Goal: Task Accomplishment & Management: Use online tool/utility

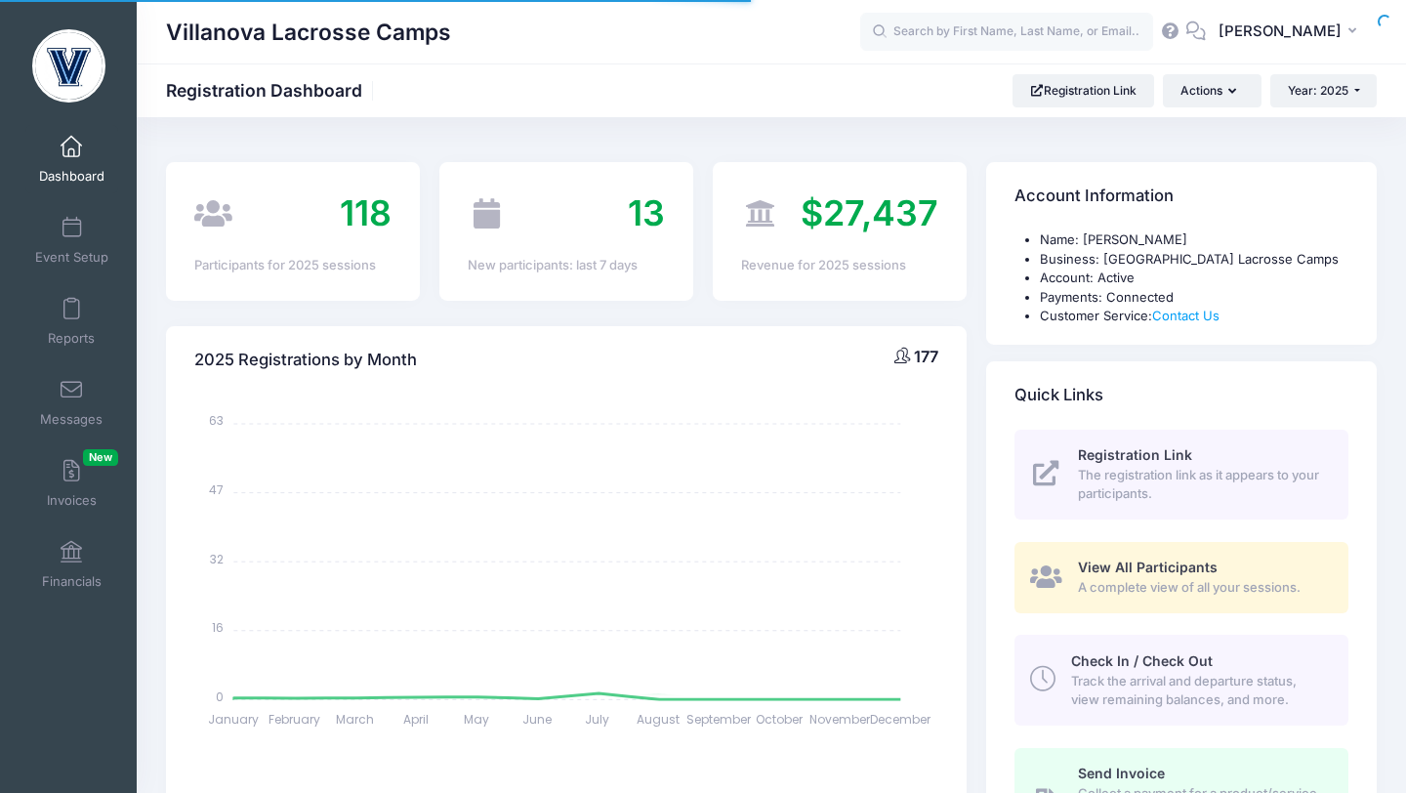
select select
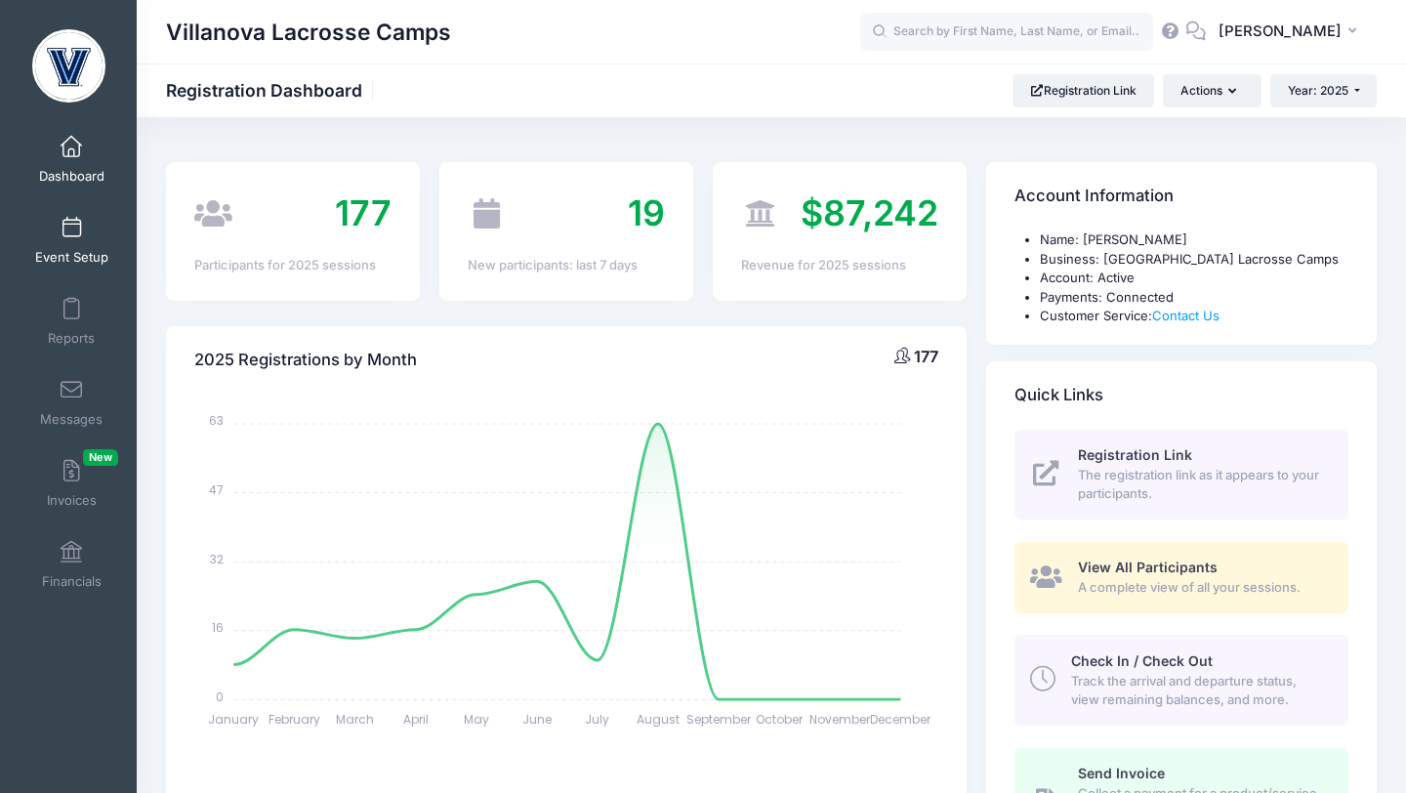
click at [71, 228] on span at bounding box center [71, 228] width 0 height 21
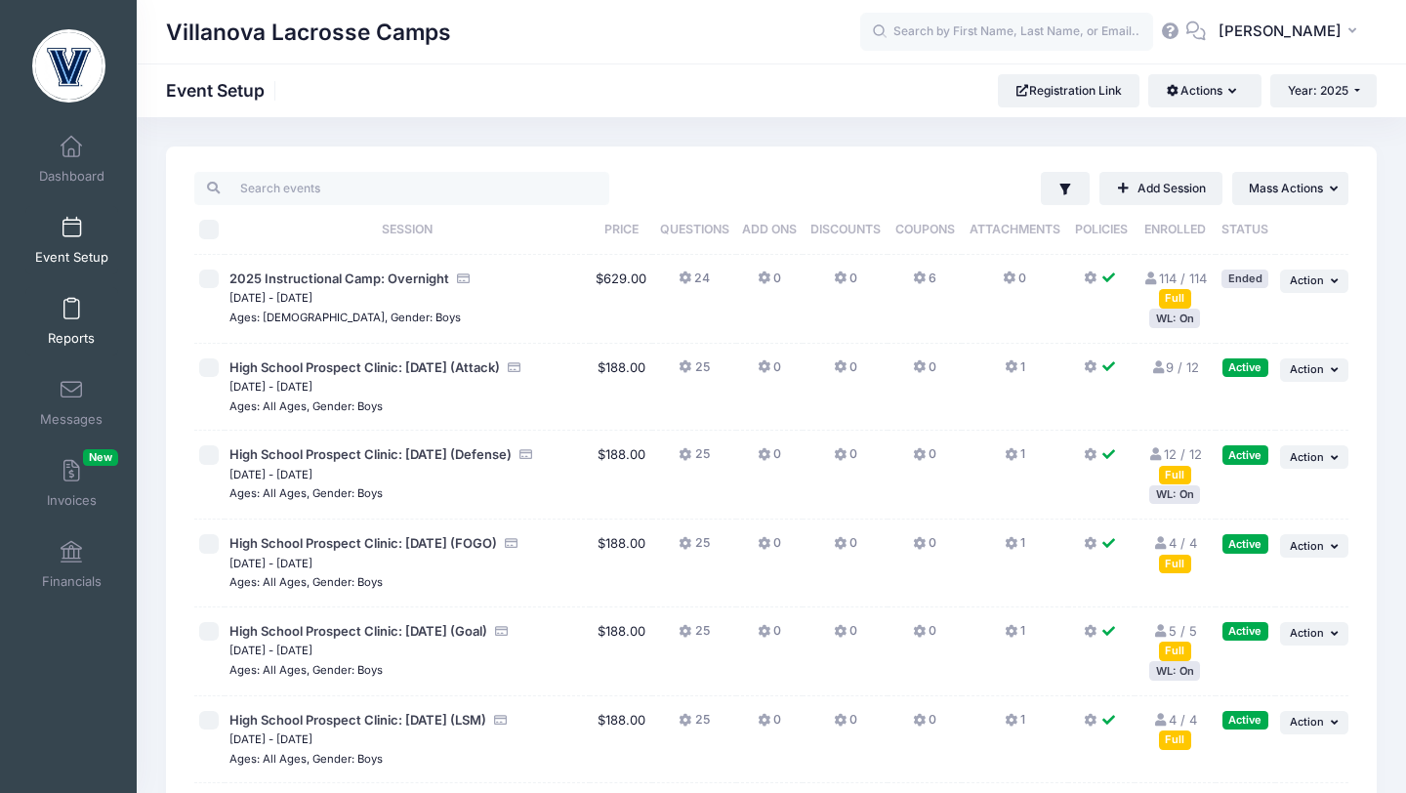
click at [75, 322] on link "Reports" at bounding box center [71, 321] width 93 height 68
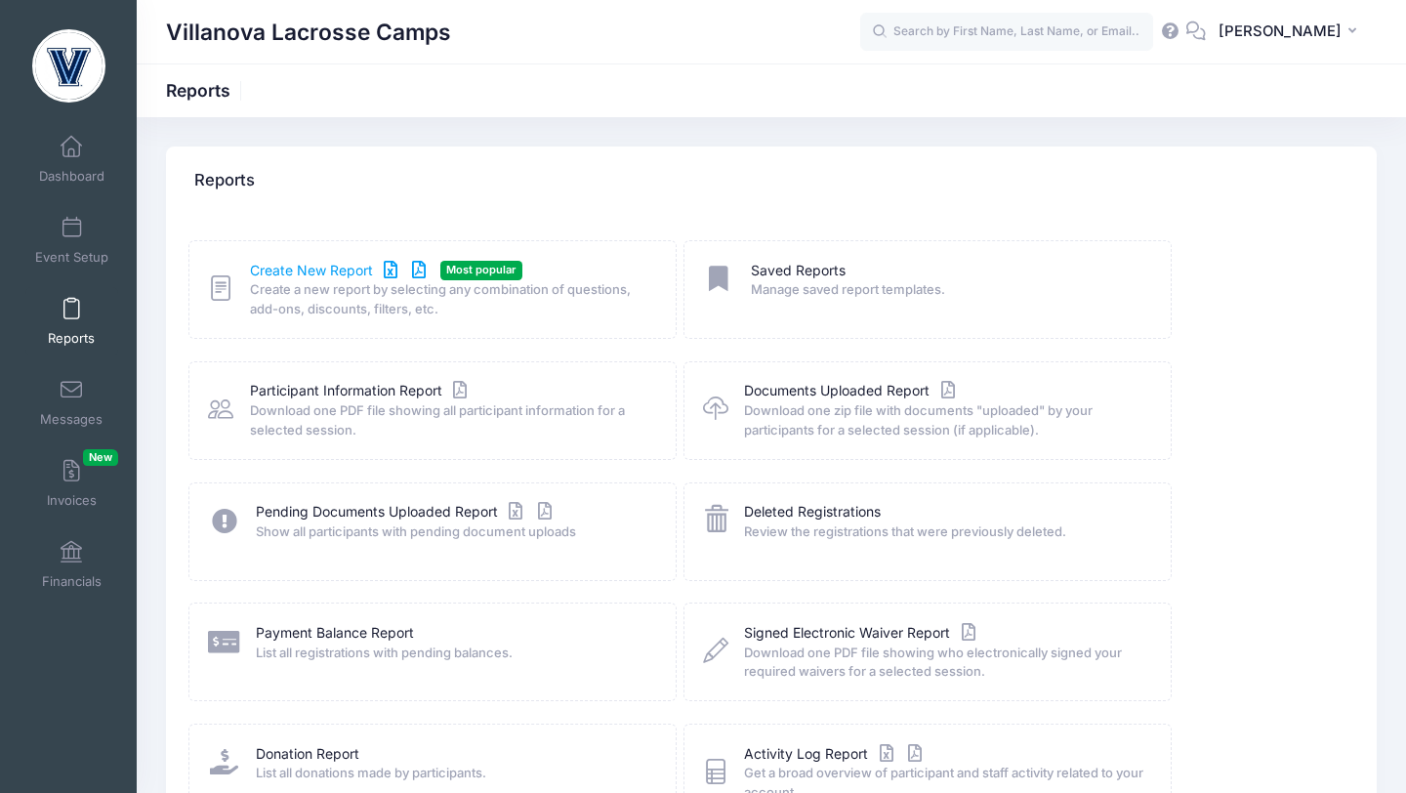
click at [293, 277] on link "Create New Report" at bounding box center [341, 271] width 182 height 21
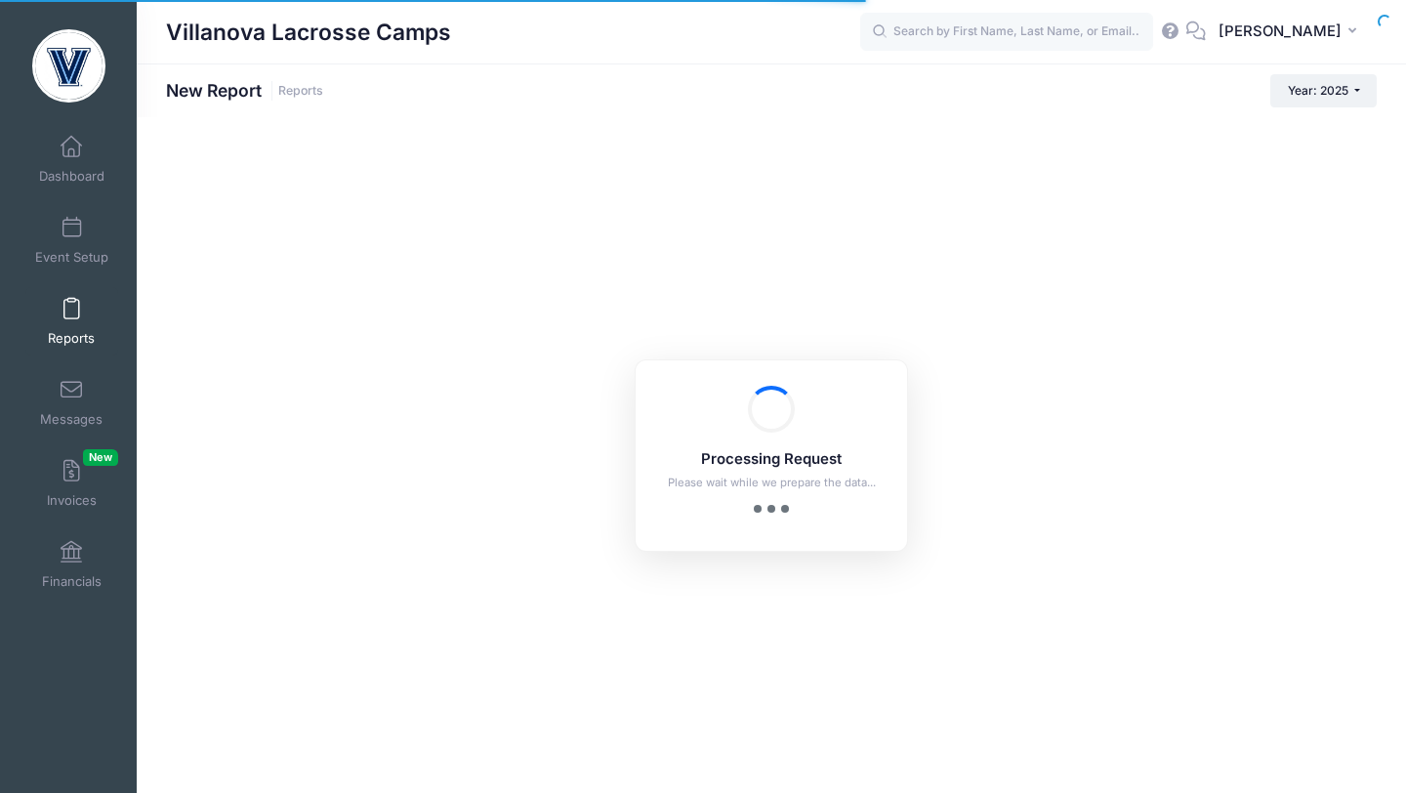
checkbox input "true"
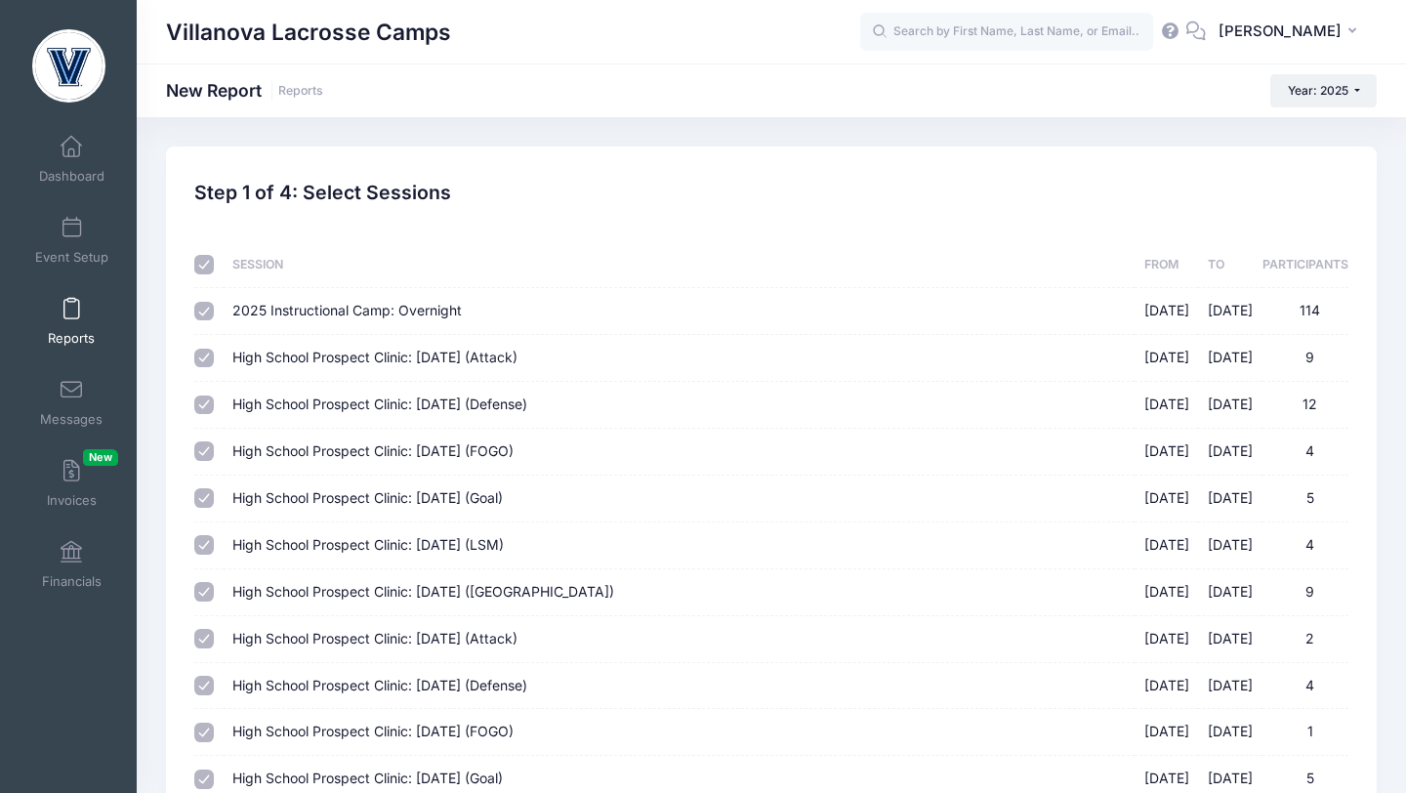
click at [208, 269] on input "checkbox" at bounding box center [204, 265] width 20 height 20
checkbox input "false"
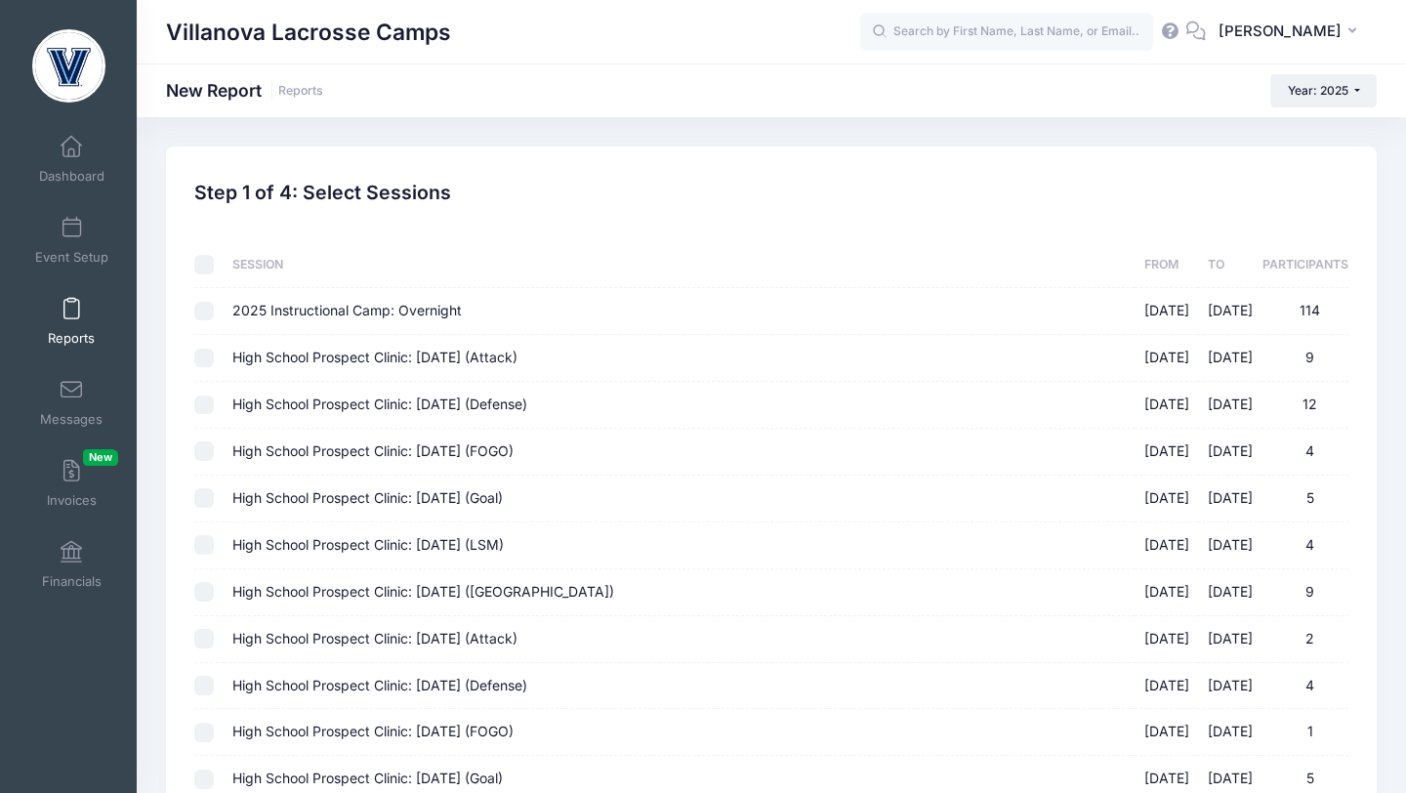
checkbox input "false"
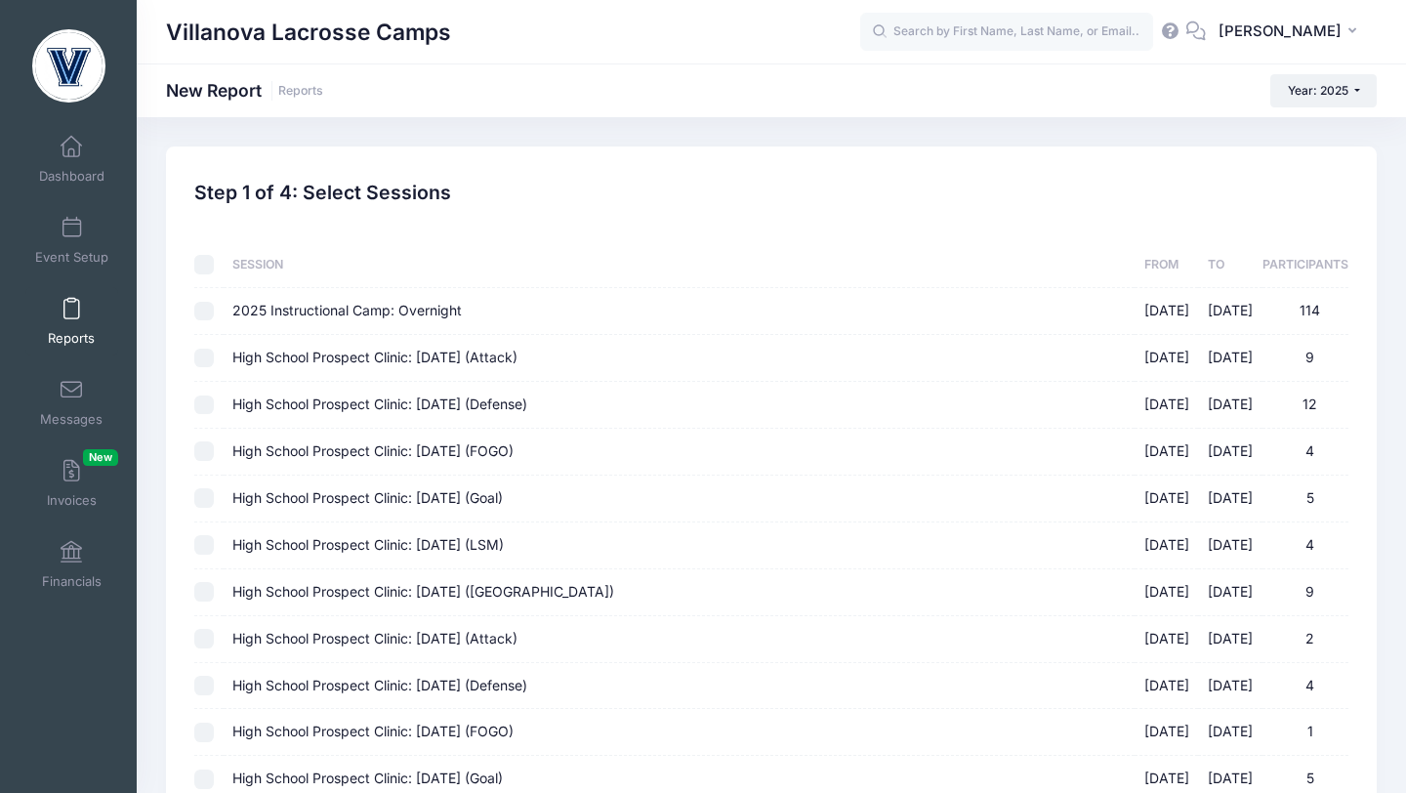
checkbox input "false"
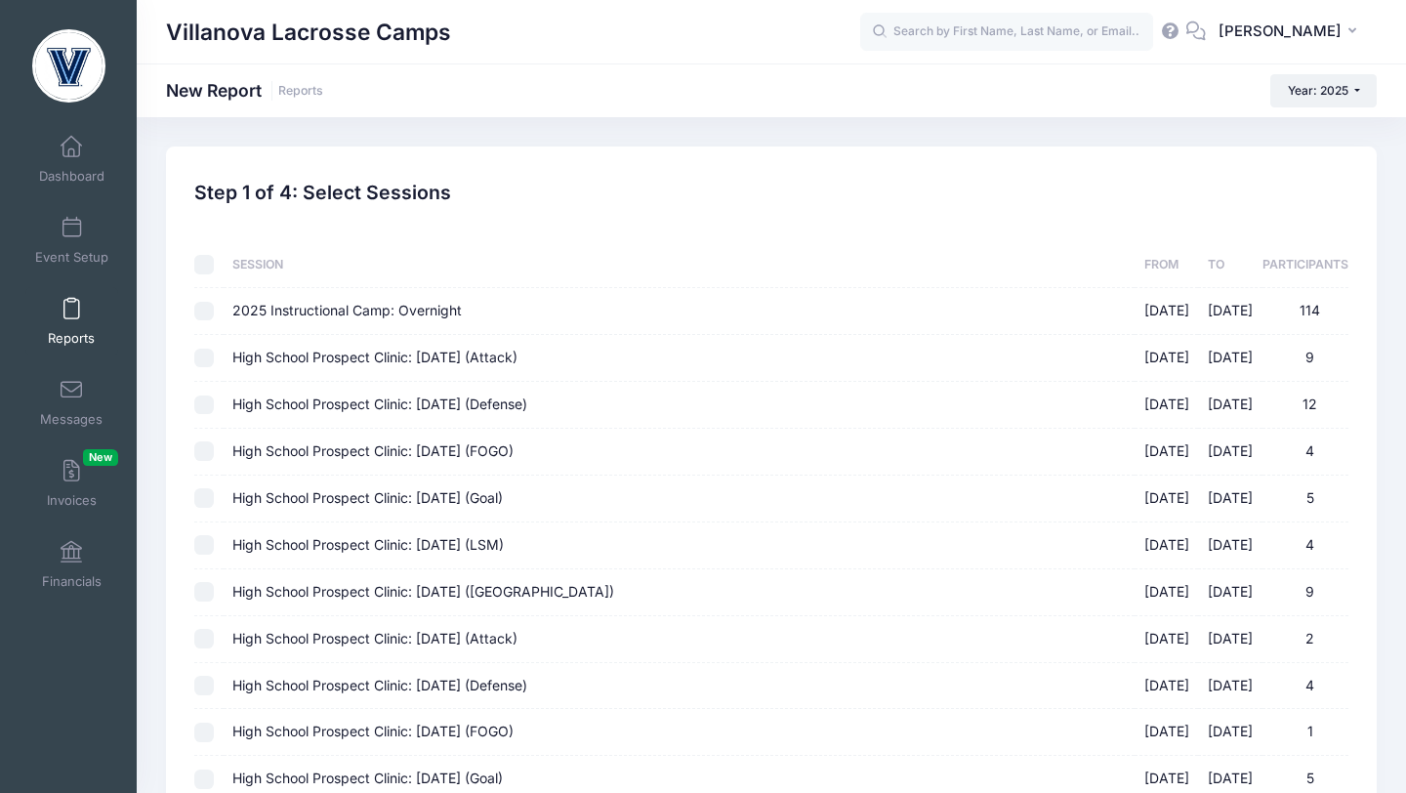
click at [204, 353] on input "High School Prospect Clinic: September 21 (Attack) 09/21/2025 - 09/21/2025 9" at bounding box center [204, 359] width 20 height 20
checkbox input "true"
click at [204, 404] on input "High School Prospect Clinic: September 21 (Defense) 09/21/2025 - 09/21/2025 12" at bounding box center [204, 405] width 20 height 20
checkbox input "true"
click at [203, 457] on input "High School Prospect Clinic: September 21 (FOGO) 09/21/2025 - 09/21/2025 4" at bounding box center [204, 451] width 20 height 20
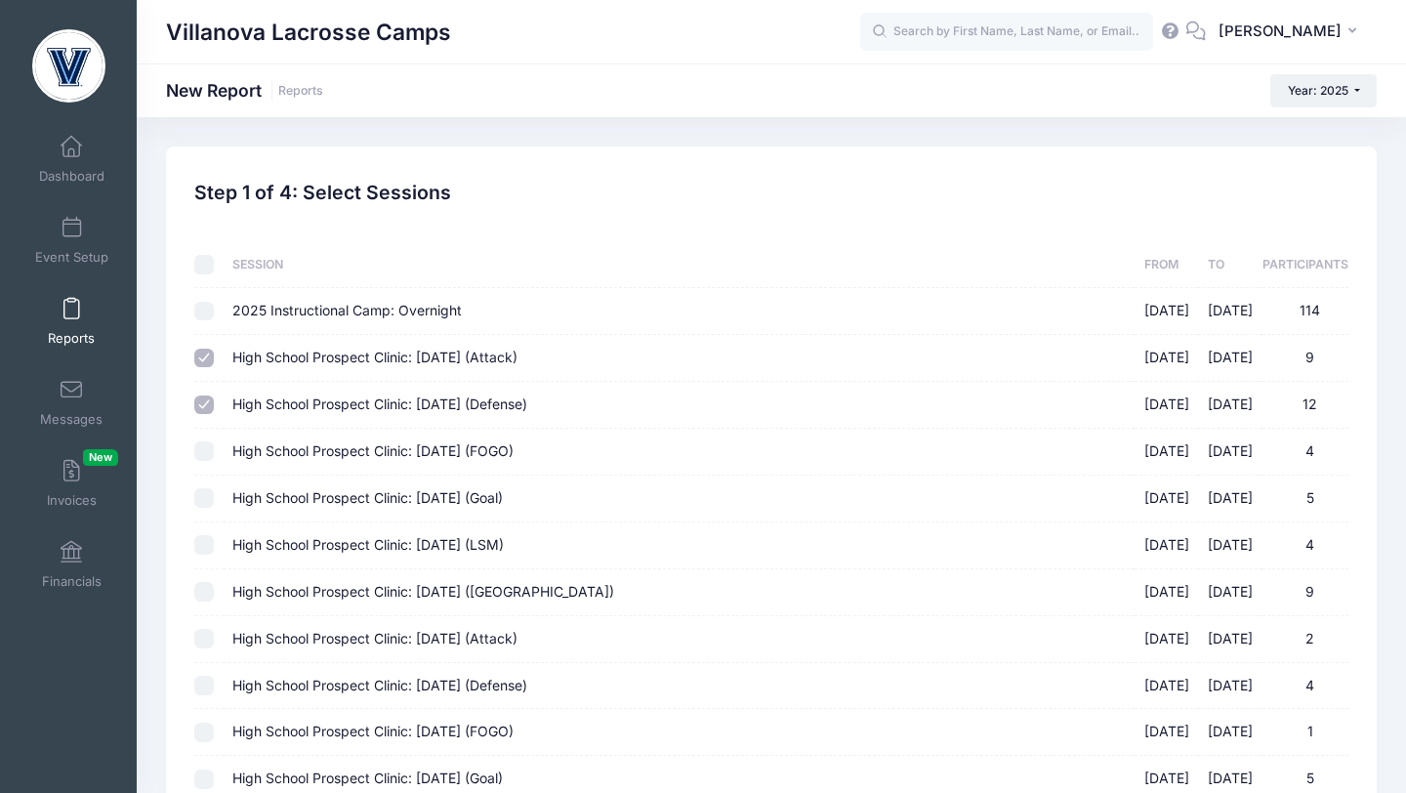
checkbox input "true"
click at [205, 498] on input "High School Prospect Clinic: September 21 (Goal) 09/21/2025 - 09/21/2025 5" at bounding box center [204, 498] width 20 height 20
checkbox input "true"
click at [205, 551] on input "High School Prospect Clinic: September 21 (LSM) 09/21/2025 - 09/21/2025 4" at bounding box center [204, 545] width 20 height 20
checkbox input "true"
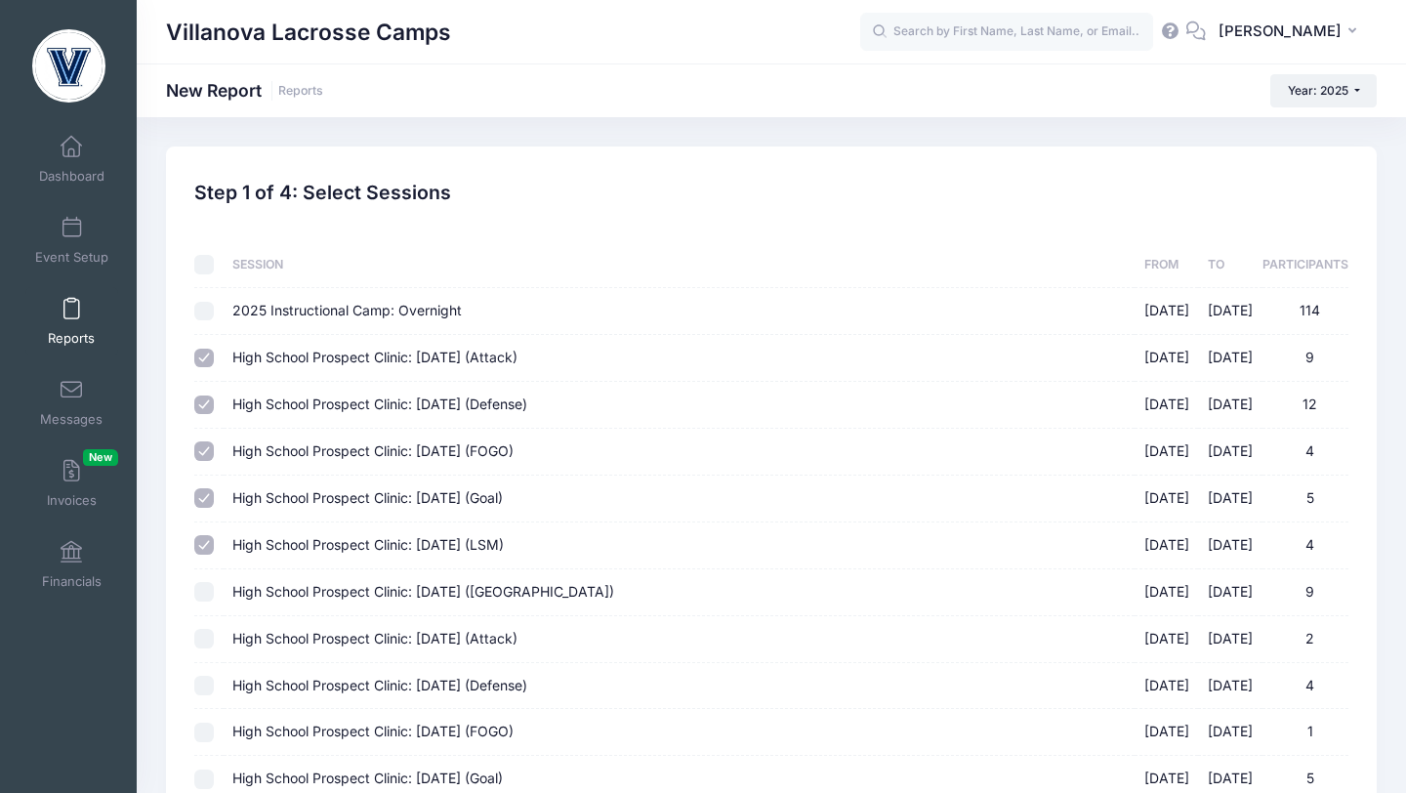
click at [205, 604] on td at bounding box center [208, 592] width 28 height 47
click at [202, 591] on input "High School Prospect Clinic: September 21 (Midfield) 09/21/2025 - 09/21/2025 9" at bounding box center [204, 592] width 20 height 20
checkbox input "true"
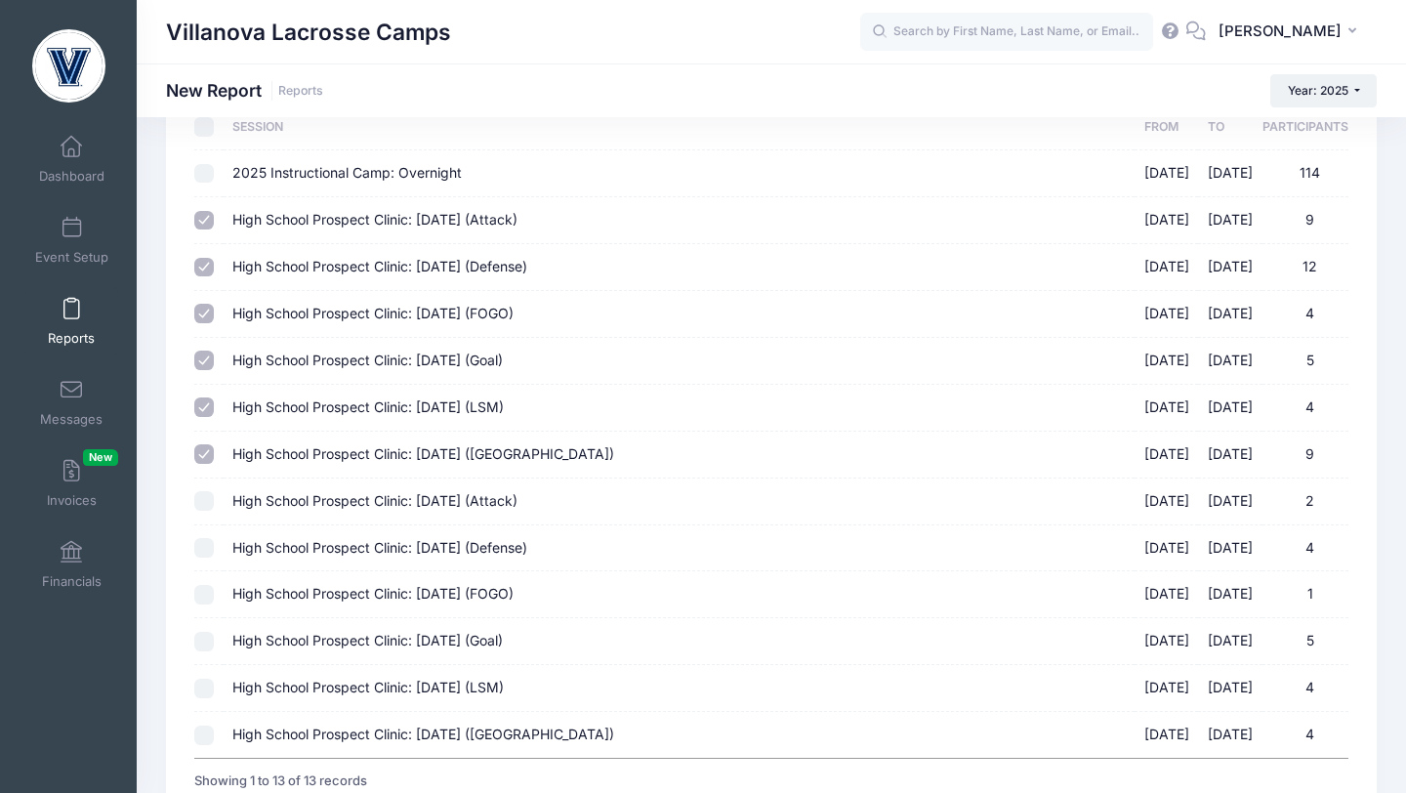
scroll to position [300, 0]
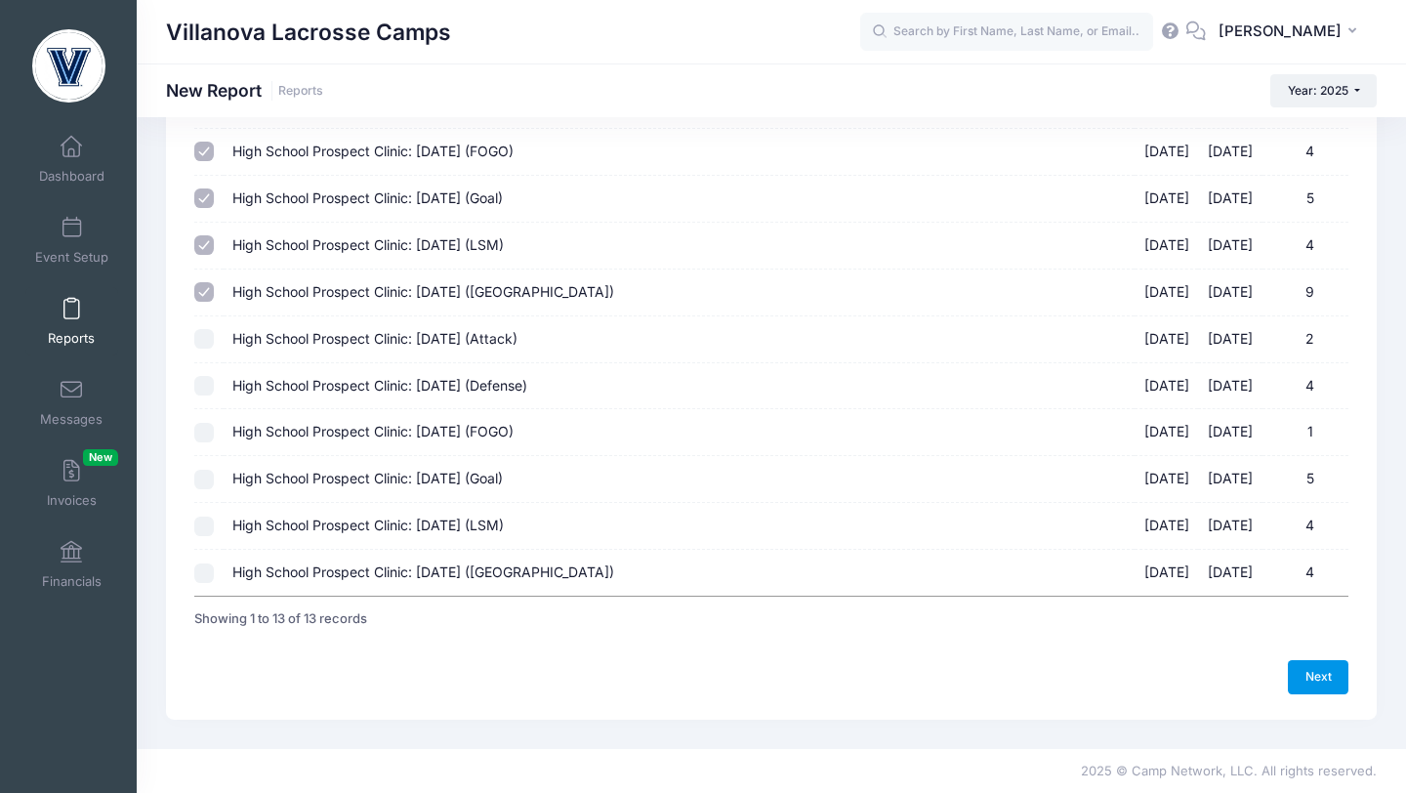
click at [1309, 683] on link "Next" at bounding box center [1318, 676] width 61 height 33
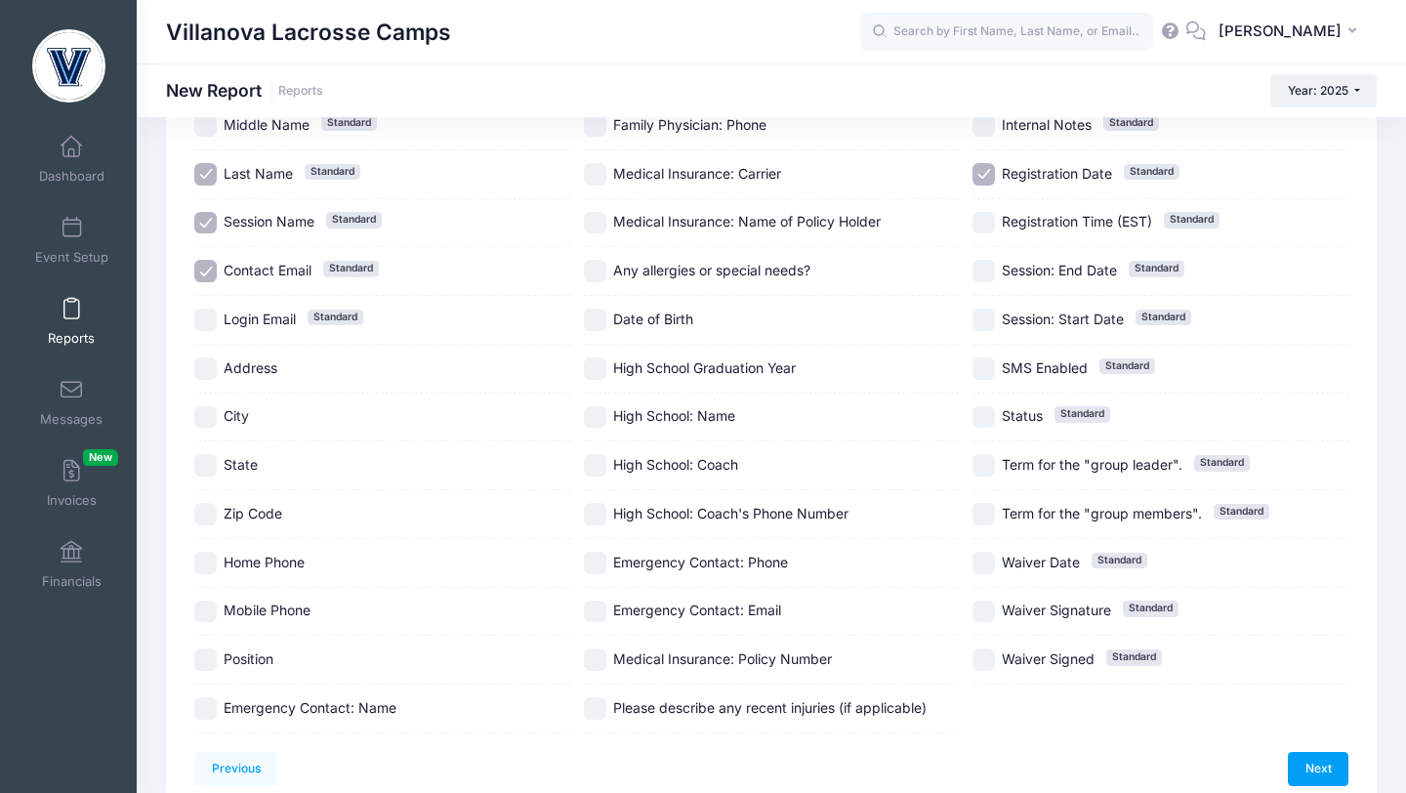
scroll to position [225, 0]
click at [598, 422] on input "High School: Name" at bounding box center [595, 415] width 22 height 22
checkbox input "true"
click at [600, 369] on input "High School Graduation Year" at bounding box center [595, 366] width 22 height 22
checkbox input "true"
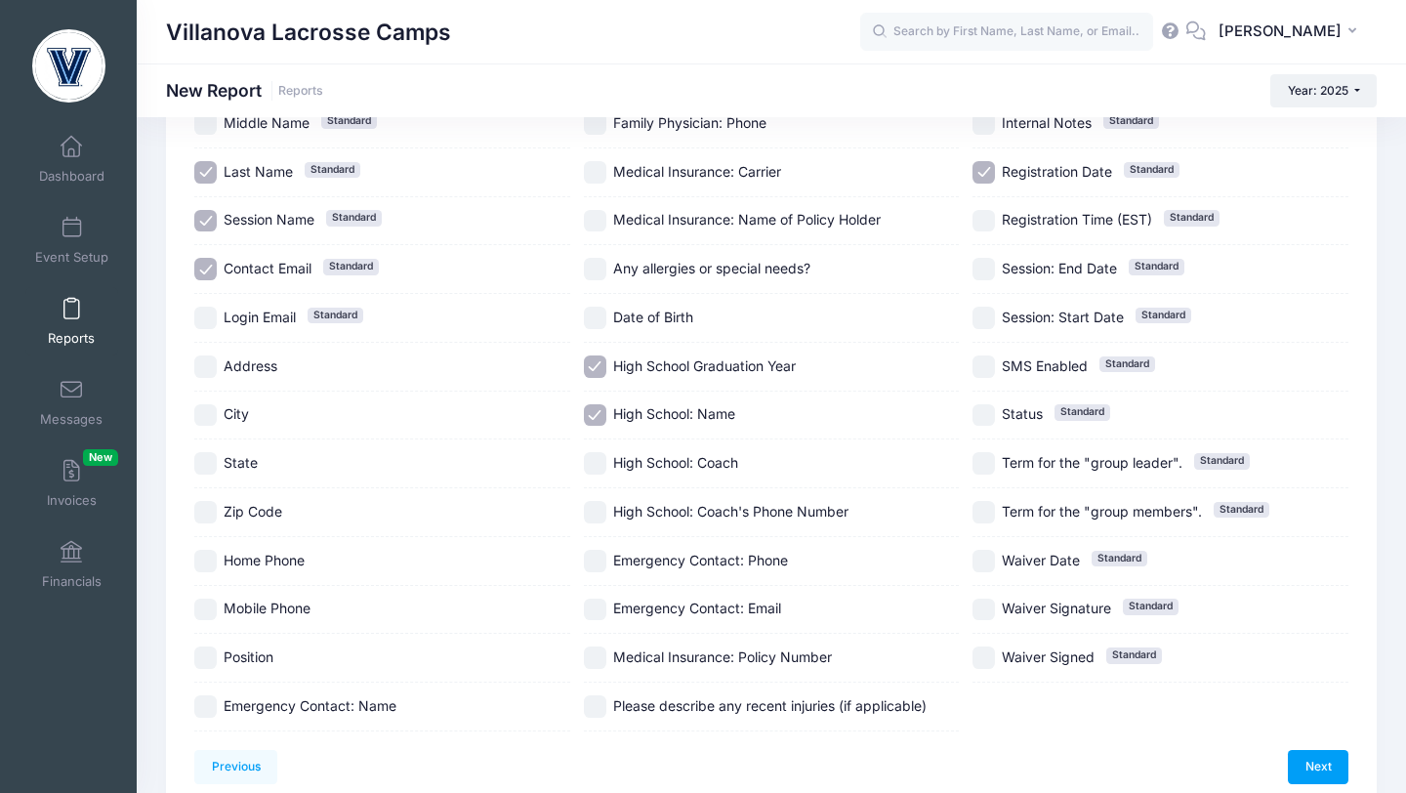
click at [218, 660] on label "Position" at bounding box center [382, 657] width 376 height 22
checkbox input "true"
click at [1308, 759] on link "Next" at bounding box center [1318, 766] width 61 height 33
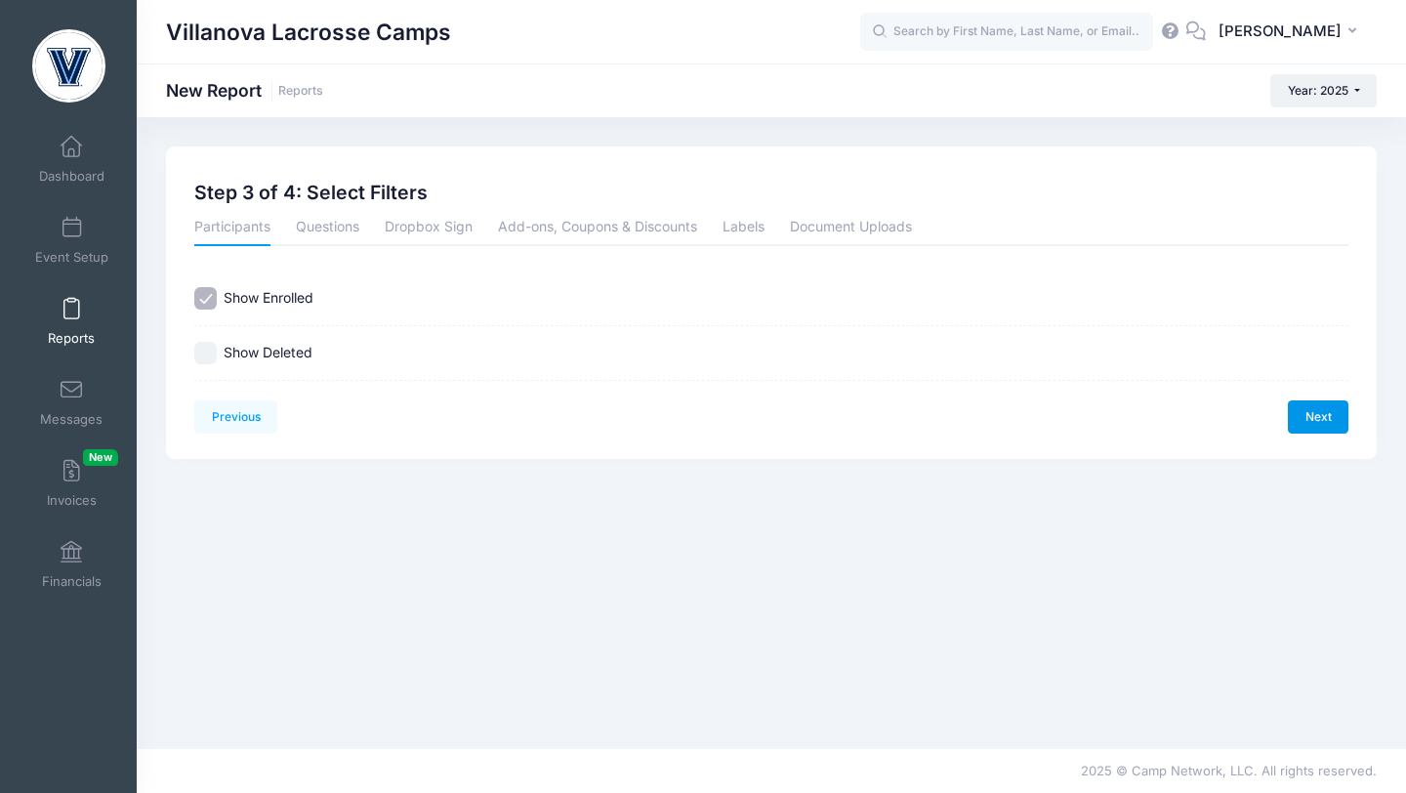
click at [1330, 421] on link "Next" at bounding box center [1318, 416] width 61 height 33
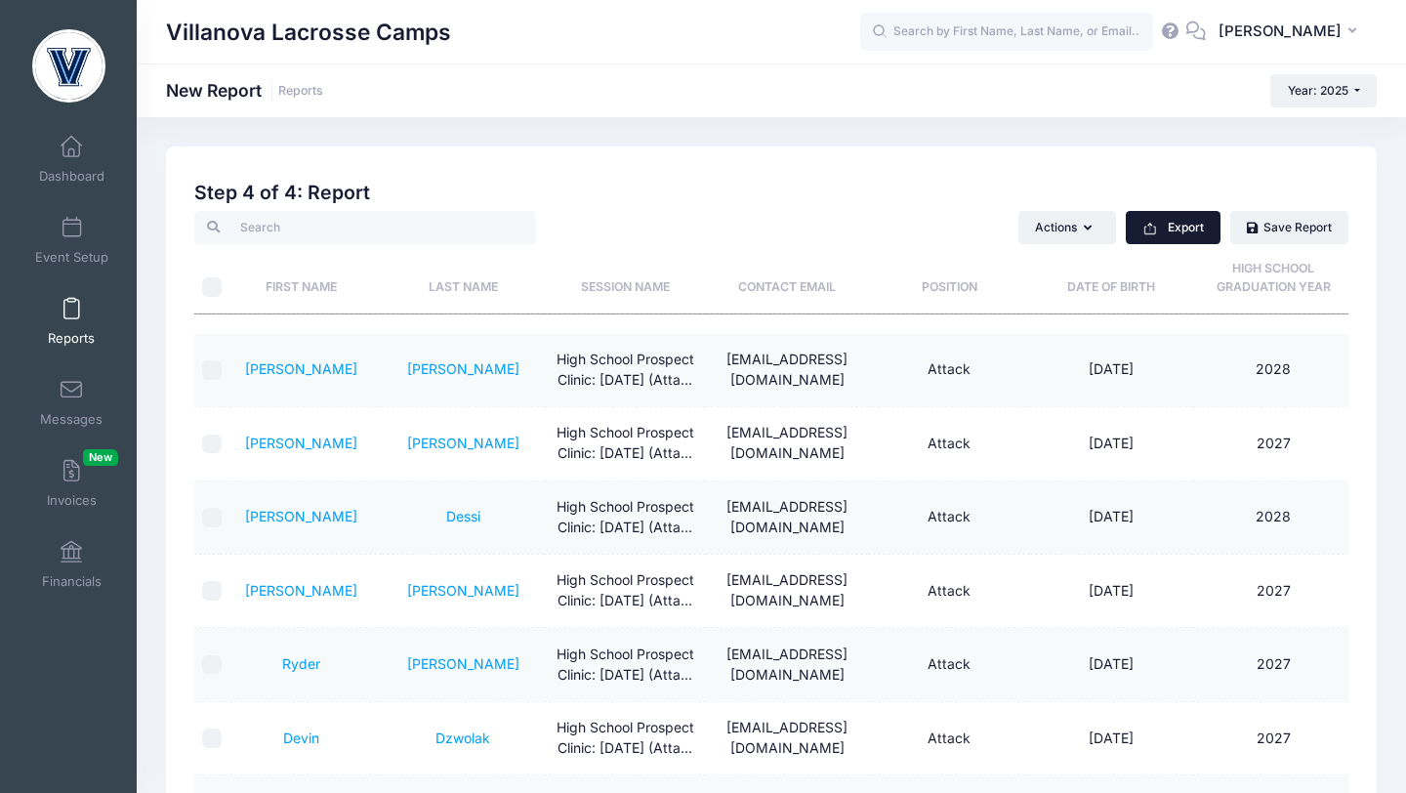
click at [1164, 222] on button "Export" at bounding box center [1173, 227] width 95 height 33
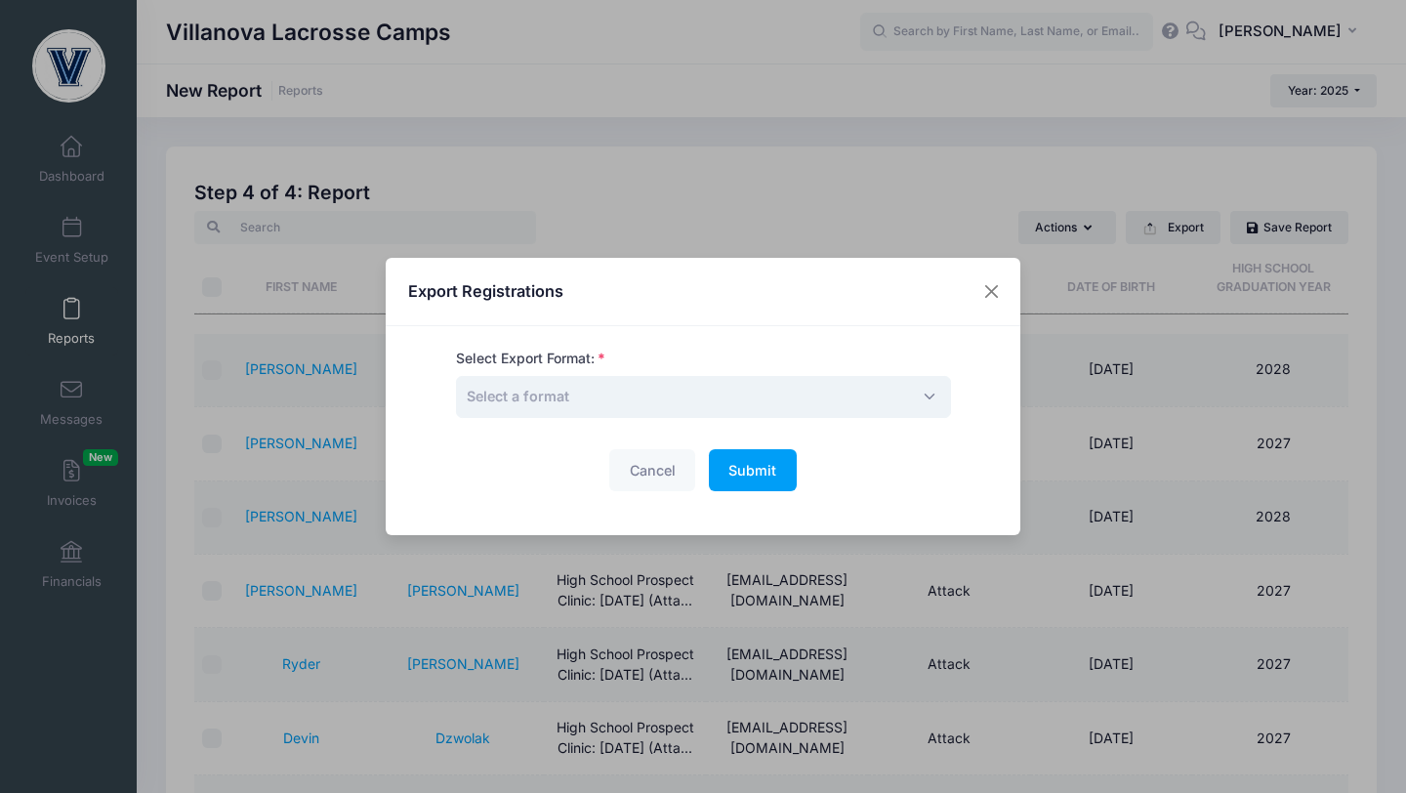
click at [730, 392] on span "Select a format" at bounding box center [703, 397] width 495 height 42
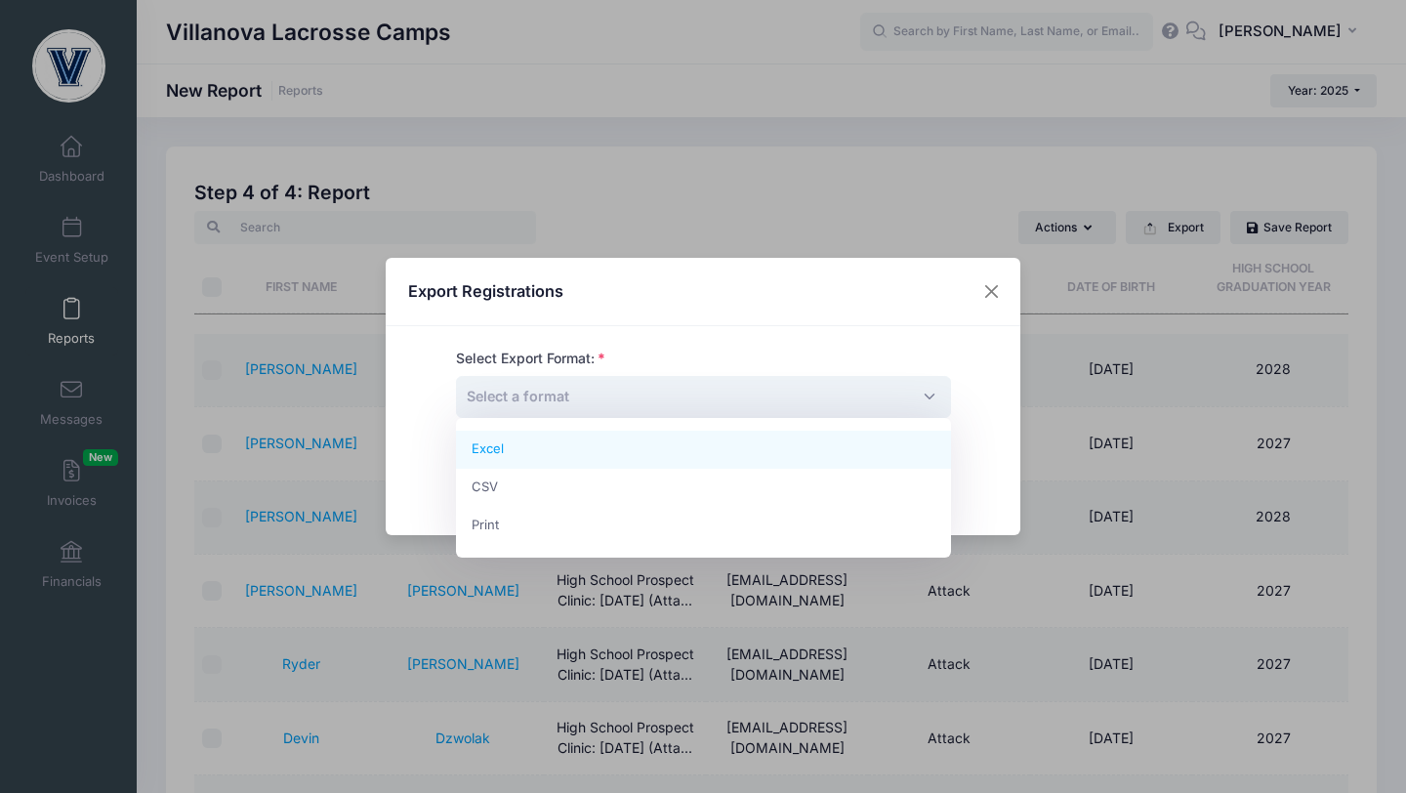
select select "excel"
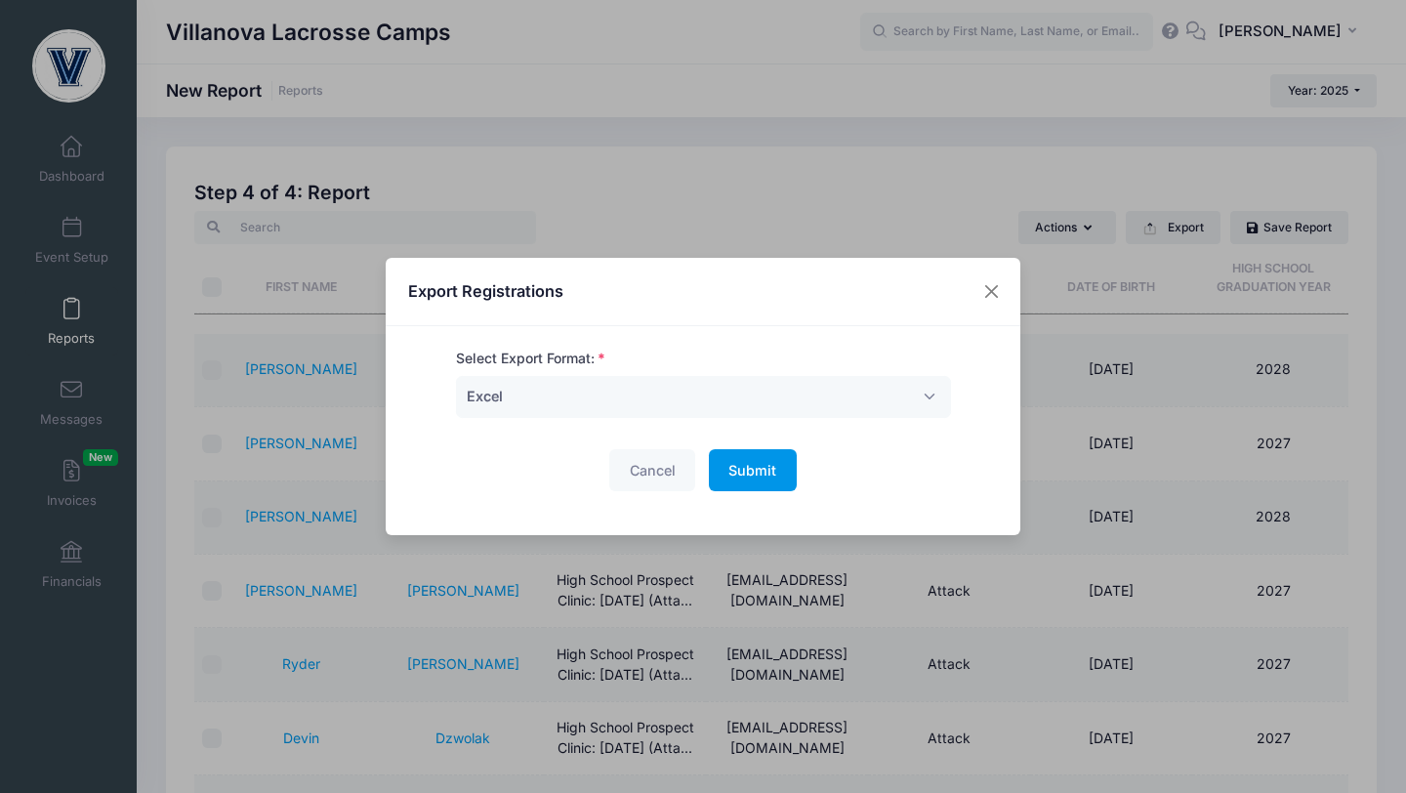
click at [734, 475] on span "Submit" at bounding box center [752, 470] width 48 height 17
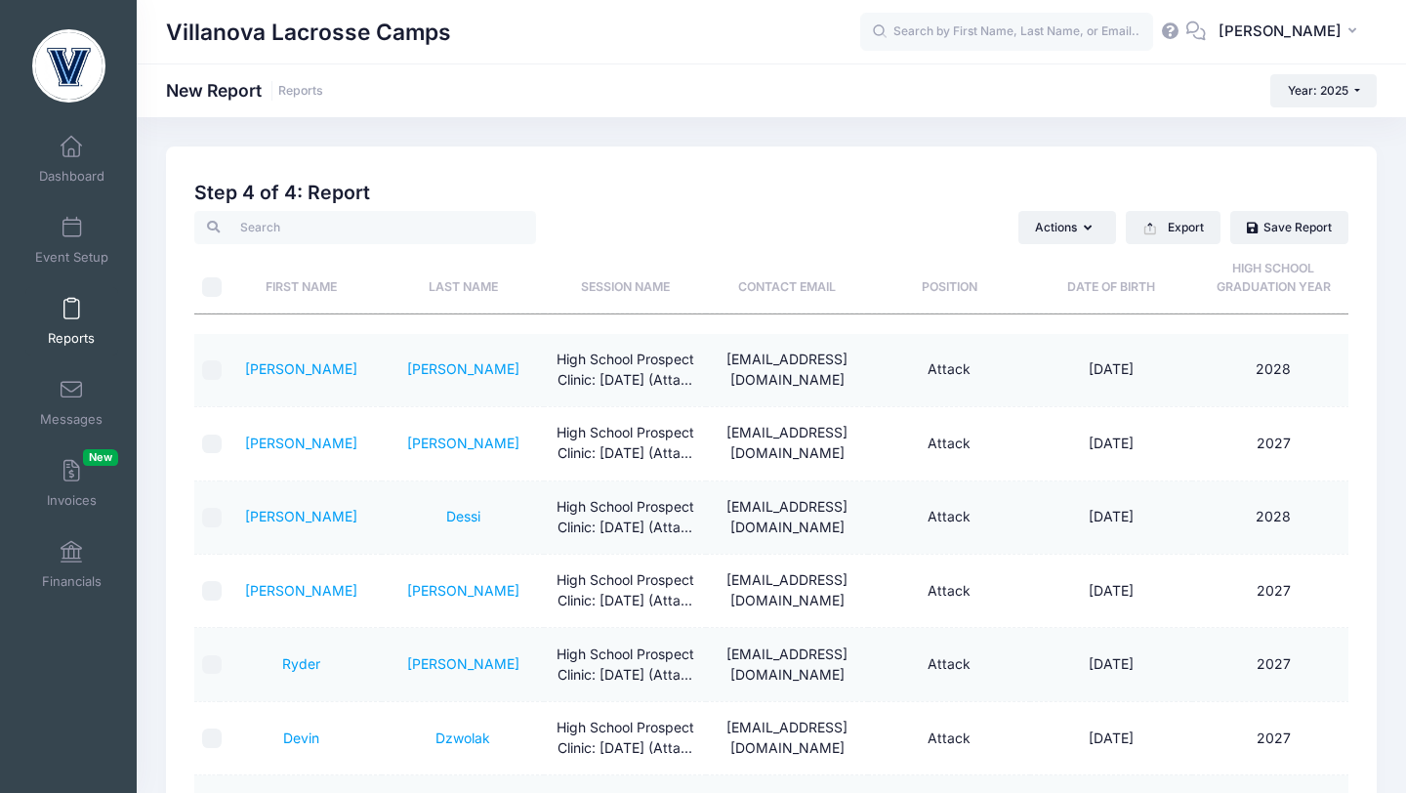
click at [71, 311] on span at bounding box center [71, 309] width 0 height 21
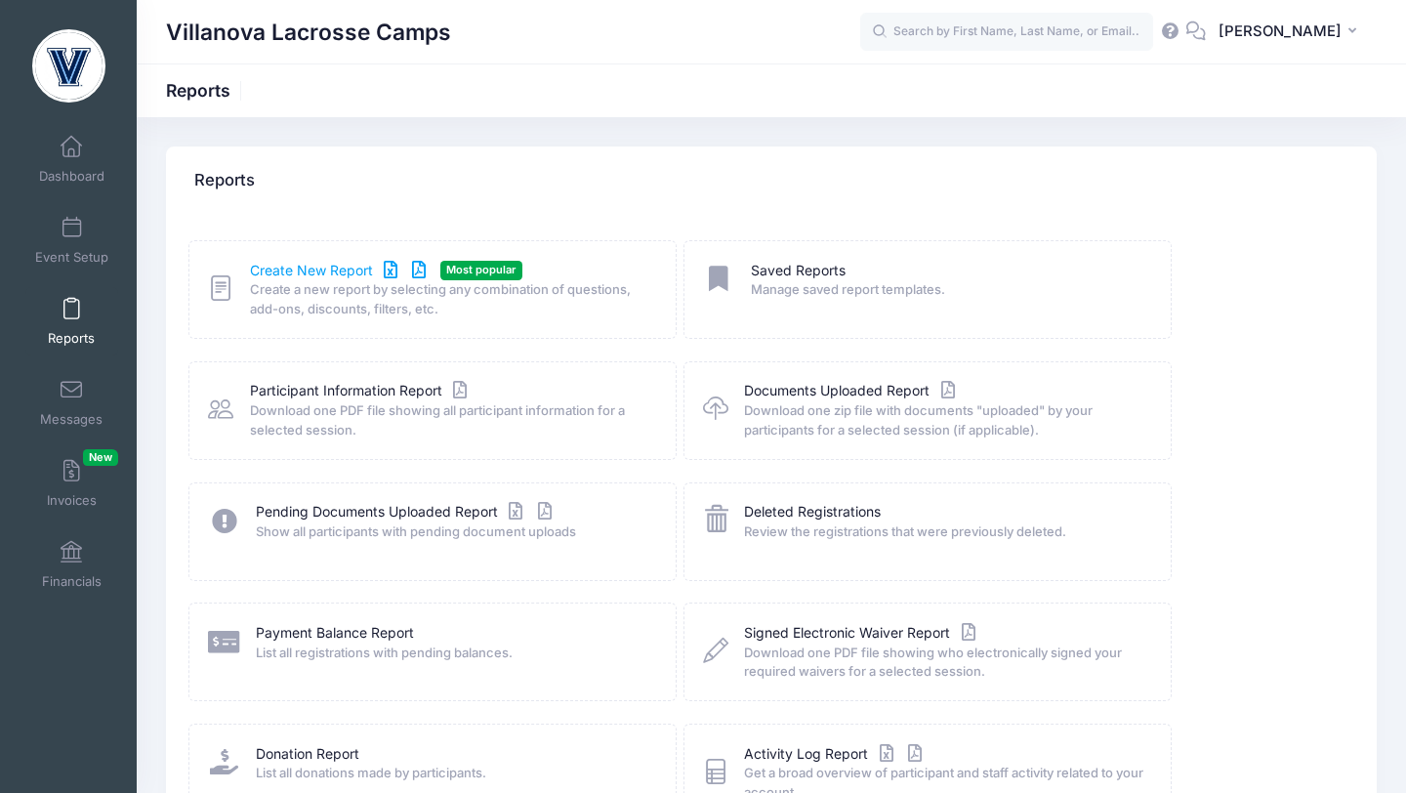
click at [259, 263] on link "Create New Report" at bounding box center [341, 271] width 182 height 21
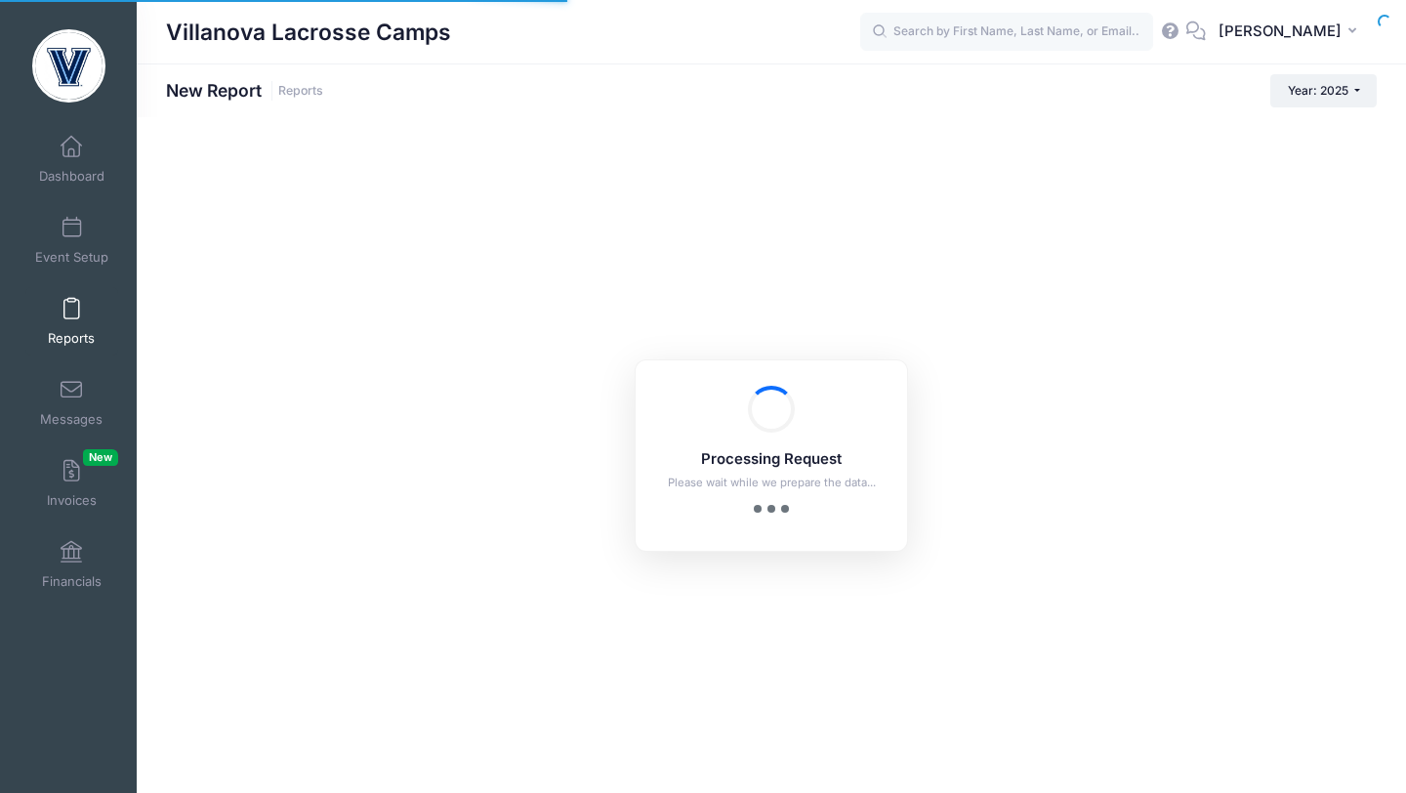
checkbox input "true"
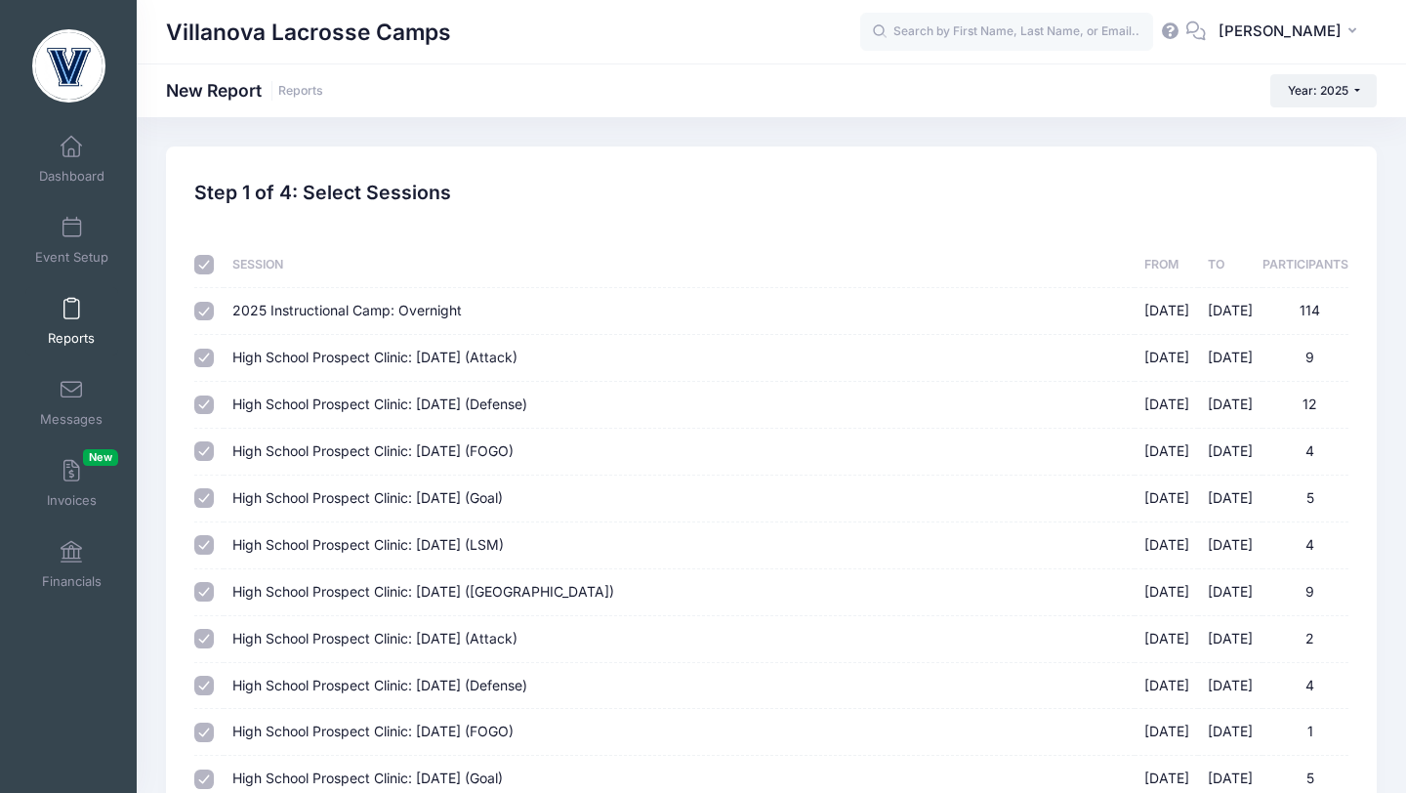
click at [209, 265] on input "checkbox" at bounding box center [204, 265] width 20 height 20
checkbox input "false"
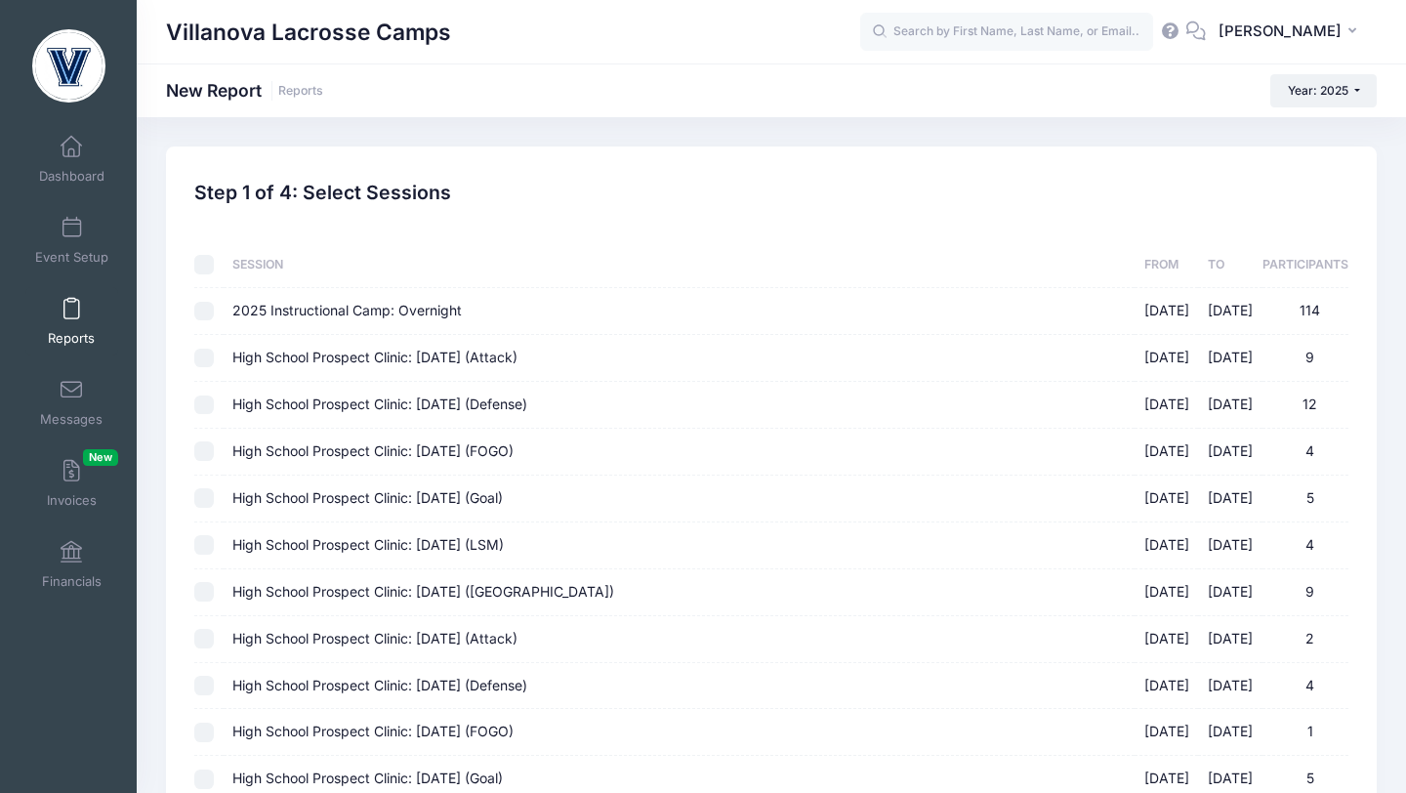
checkbox input "false"
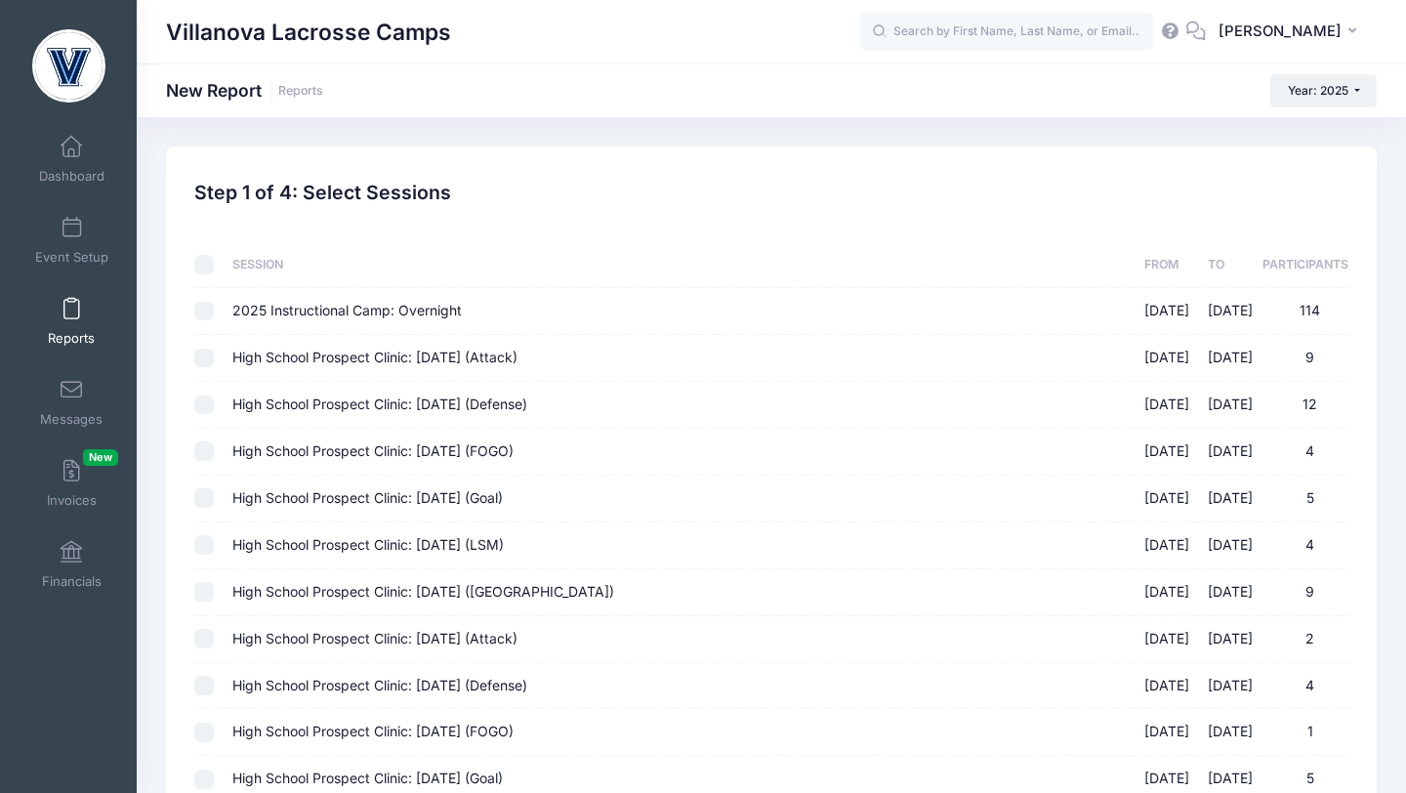
checkbox input "false"
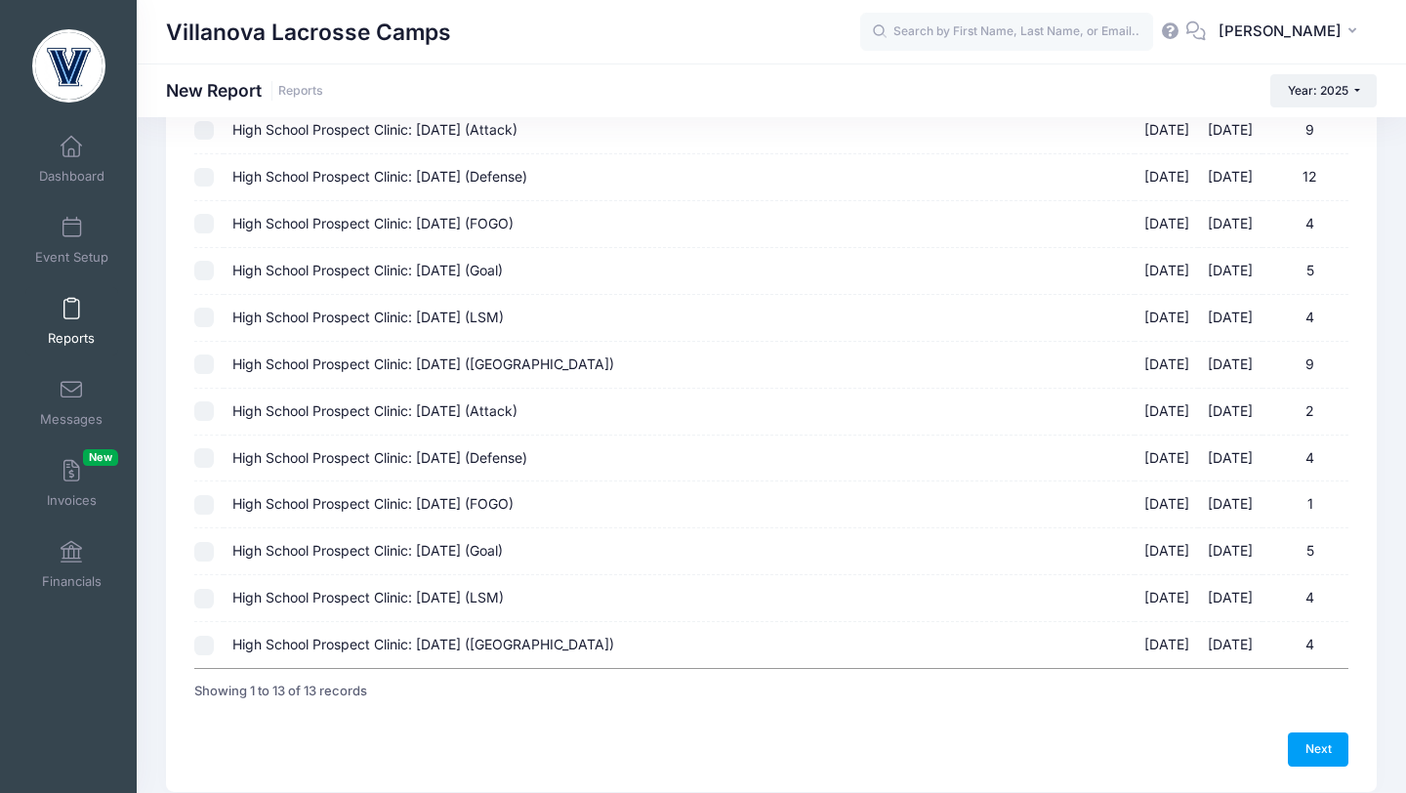
scroll to position [300, 0]
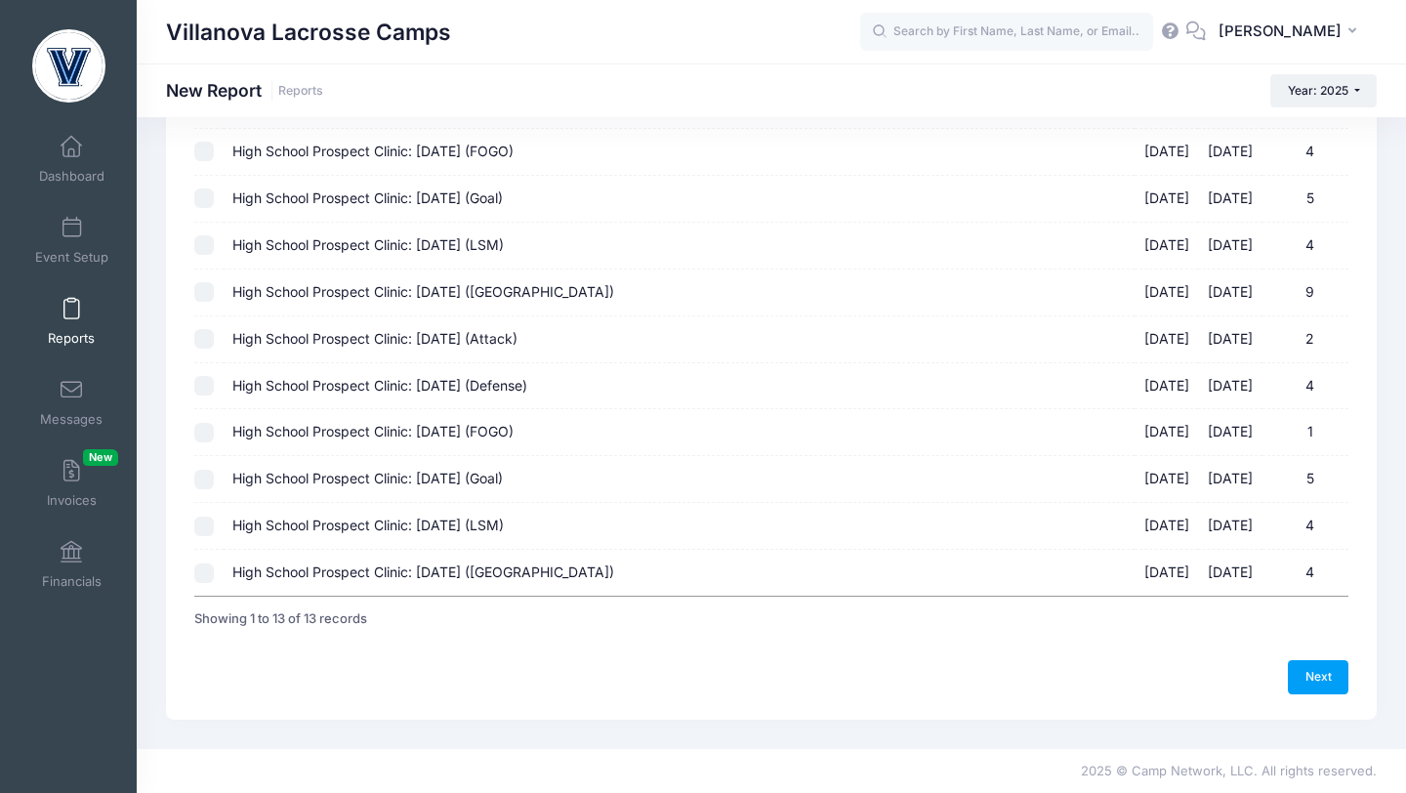
click at [205, 565] on input "High School Prospect Clinic: [DATE] ([GEOGRAPHIC_DATA]) [DATE] - [DATE] 4" at bounding box center [204, 573] width 20 height 20
checkbox input "true"
click at [203, 524] on input "High School Prospect Clinic: [DATE] (LSM) [DATE] - [DATE] 4" at bounding box center [204, 527] width 20 height 20
checkbox input "true"
click at [201, 483] on input "High School Prospect Clinic: [DATE] (Goal) [DATE] - [DATE] 5" at bounding box center [204, 480] width 20 height 20
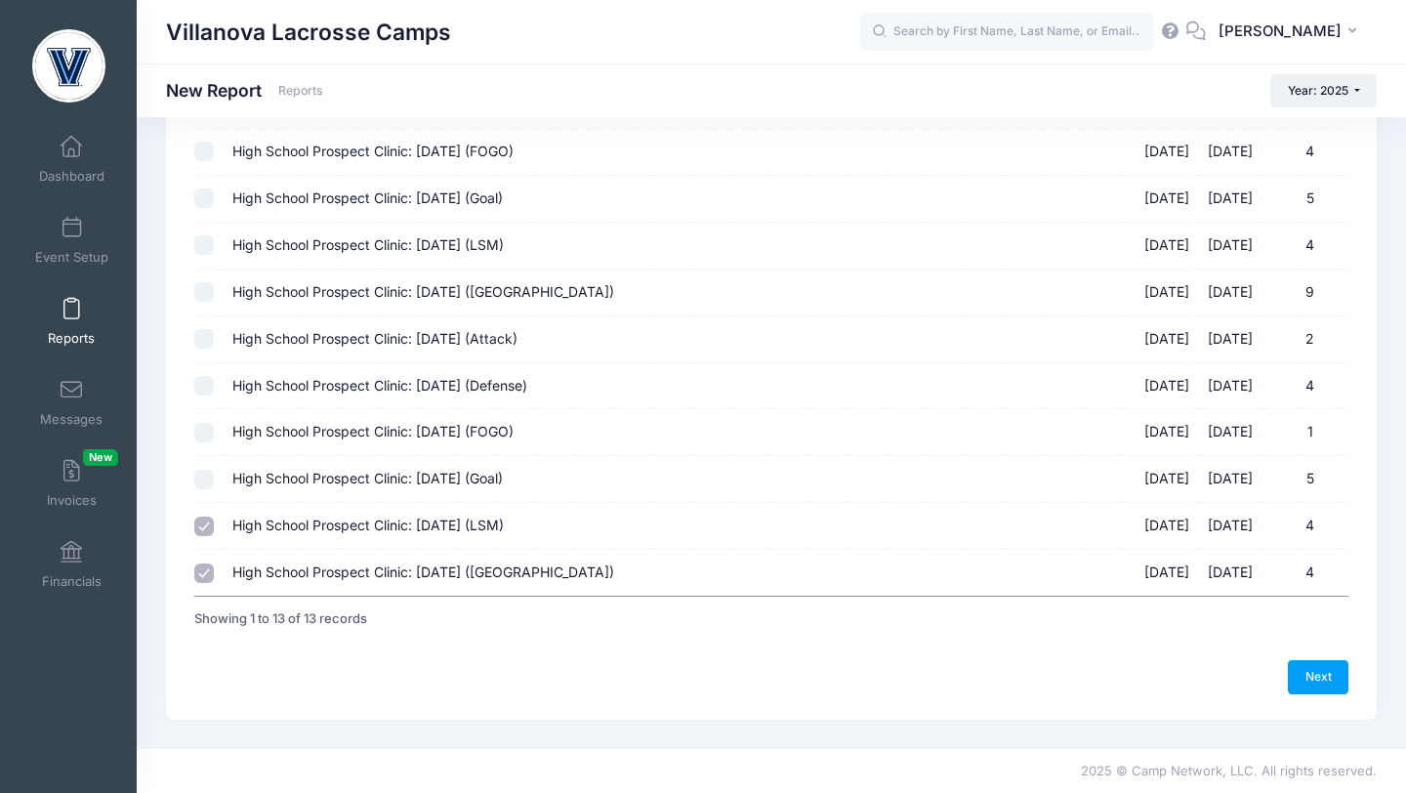
checkbox input "true"
click at [202, 427] on input "High School Prospect Clinic: [DATE] (FOGO) [DATE] - [DATE] 1" at bounding box center [204, 433] width 20 height 20
checkbox input "true"
click at [199, 385] on input "High School Prospect Clinic: [DATE] (Defense) [DATE] - [DATE] 4" at bounding box center [204, 386] width 20 height 20
checkbox input "true"
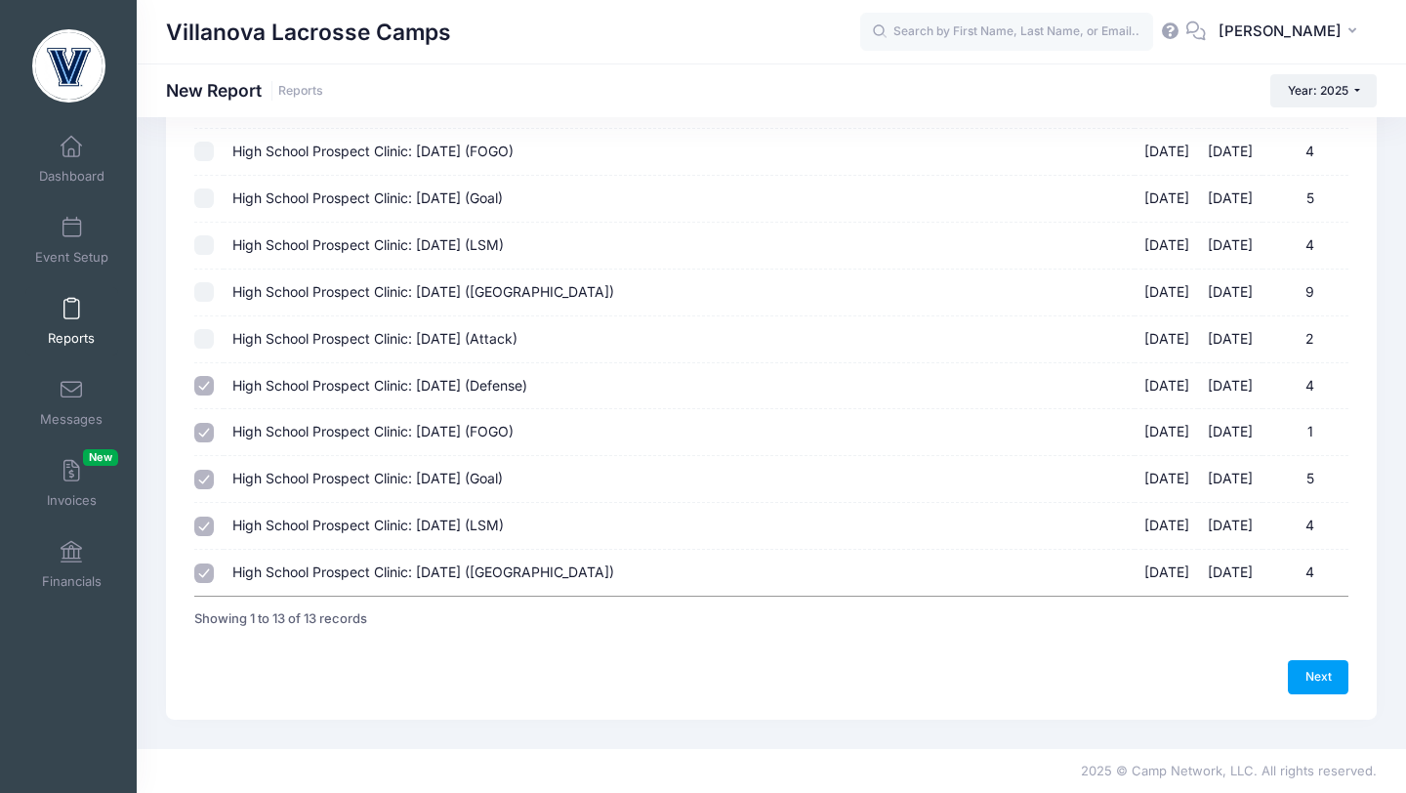
click at [205, 340] on input "High School Prospect Clinic: [DATE] (Attack) [DATE] - [DATE] 2" at bounding box center [204, 339] width 20 height 20
checkbox input "true"
click at [1309, 676] on link "Next" at bounding box center [1318, 676] width 61 height 33
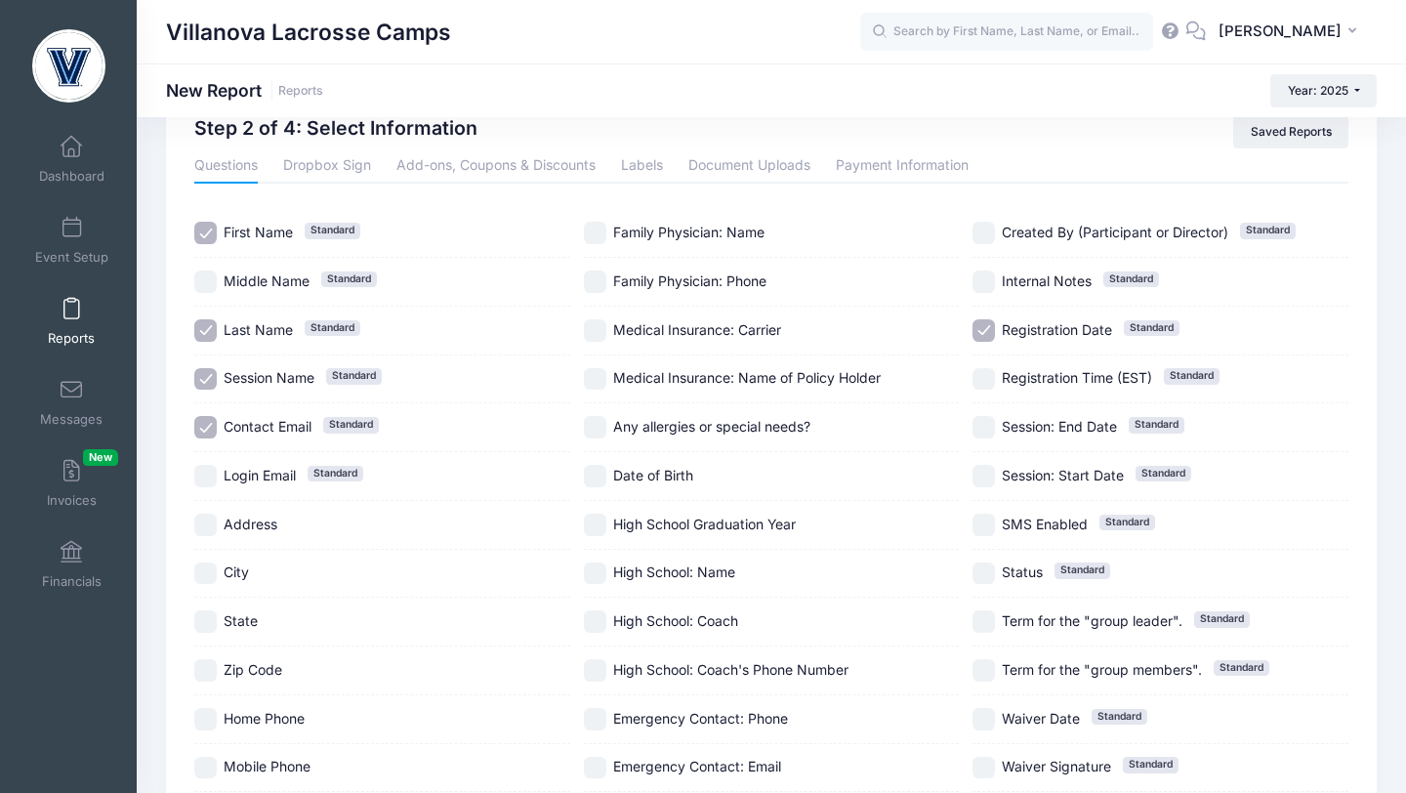
scroll to position [314, 0]
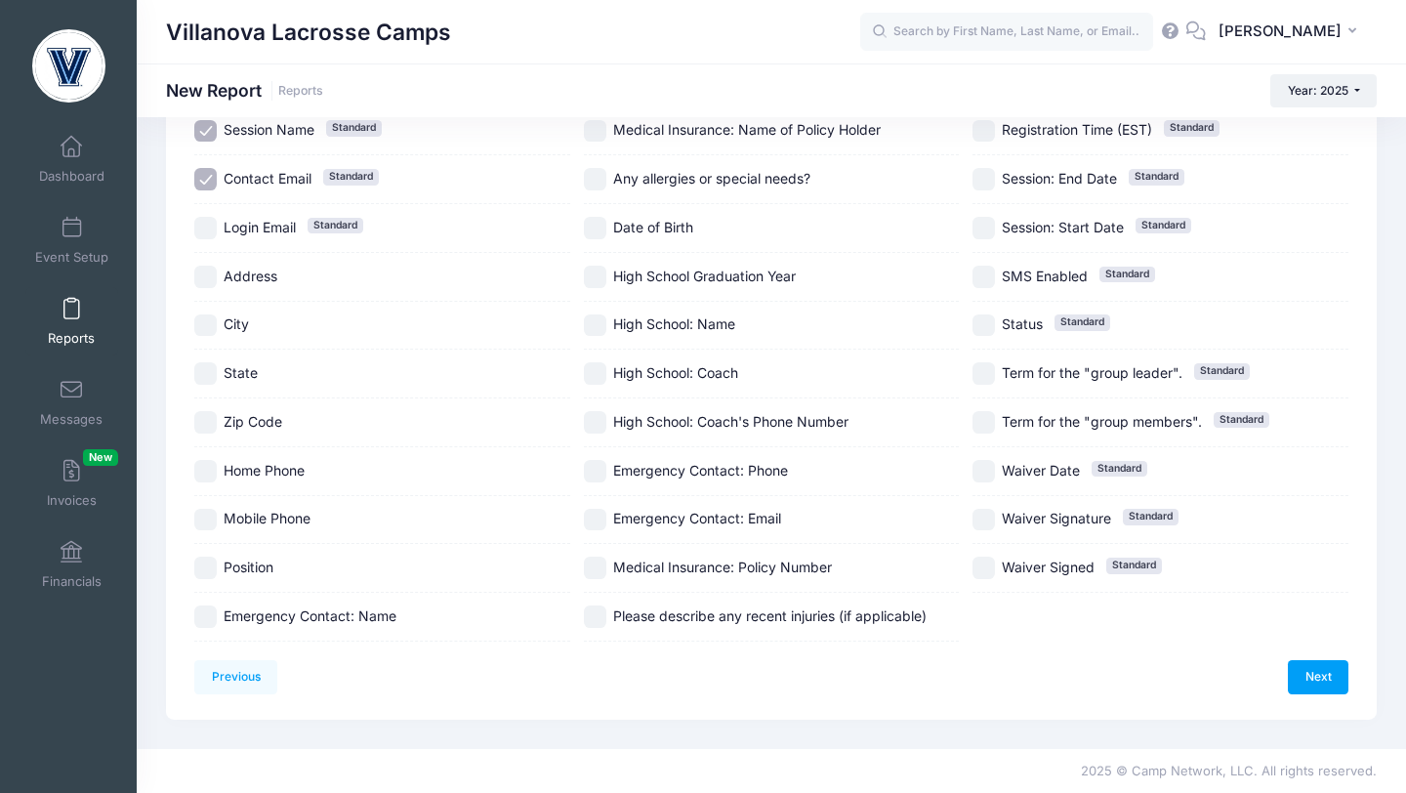
click at [598, 282] on input "High School Graduation Year" at bounding box center [595, 277] width 22 height 22
checkbox input "true"
click at [598, 319] on input "High School: Name" at bounding box center [595, 325] width 22 height 22
checkbox input "true"
click at [203, 562] on input "Position" at bounding box center [205, 568] width 22 height 22
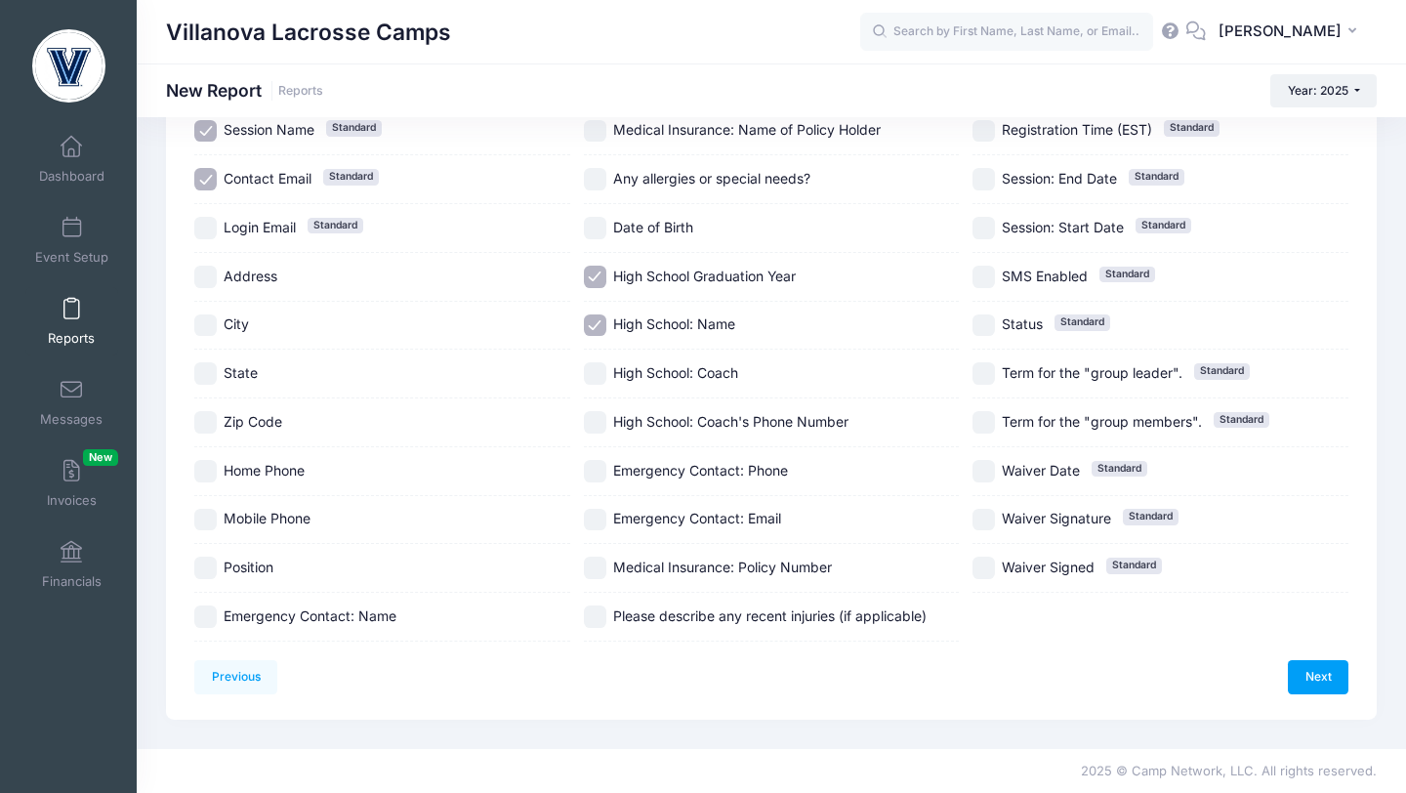
checkbox input "true"
click at [1306, 672] on link "Next" at bounding box center [1318, 676] width 61 height 33
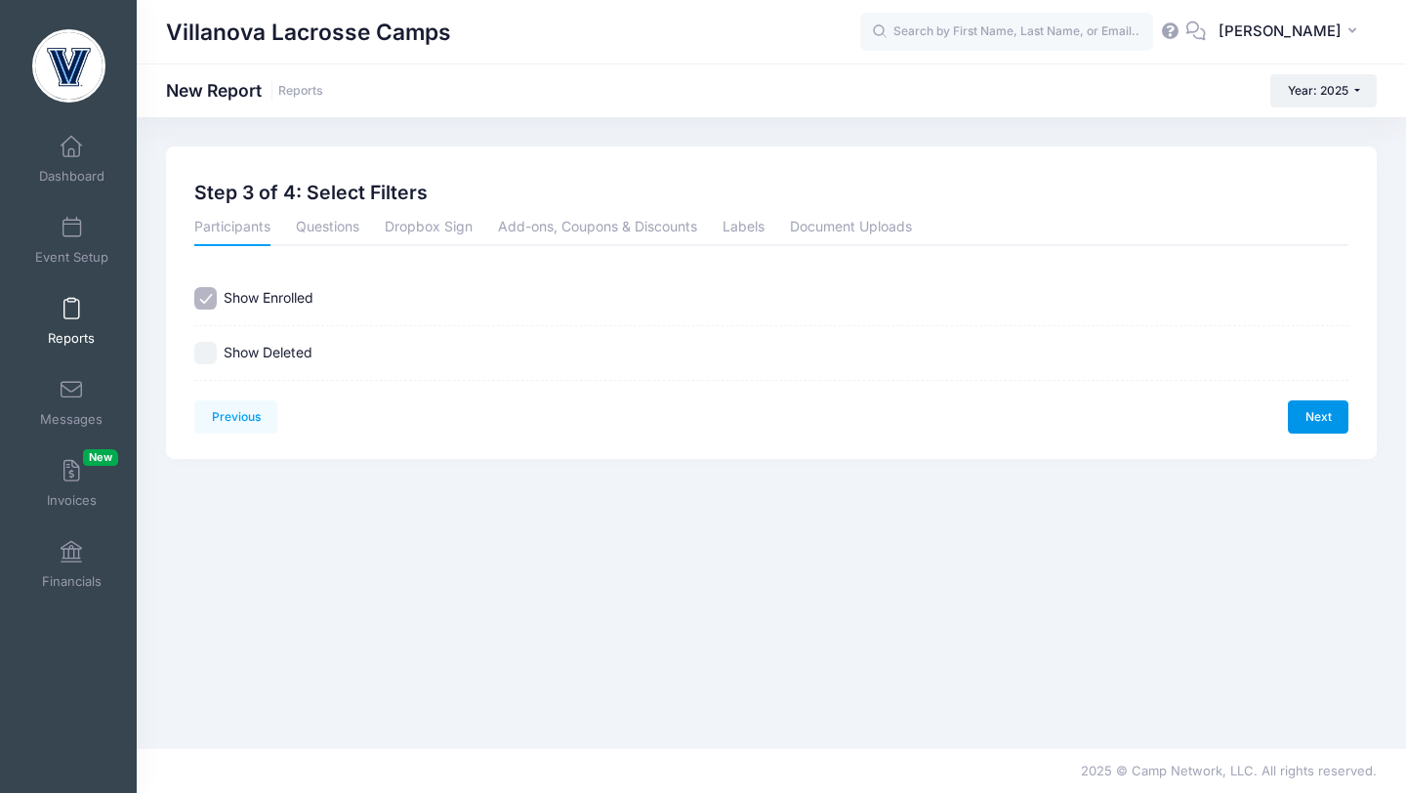
click at [1304, 417] on link "Next" at bounding box center [1318, 416] width 61 height 33
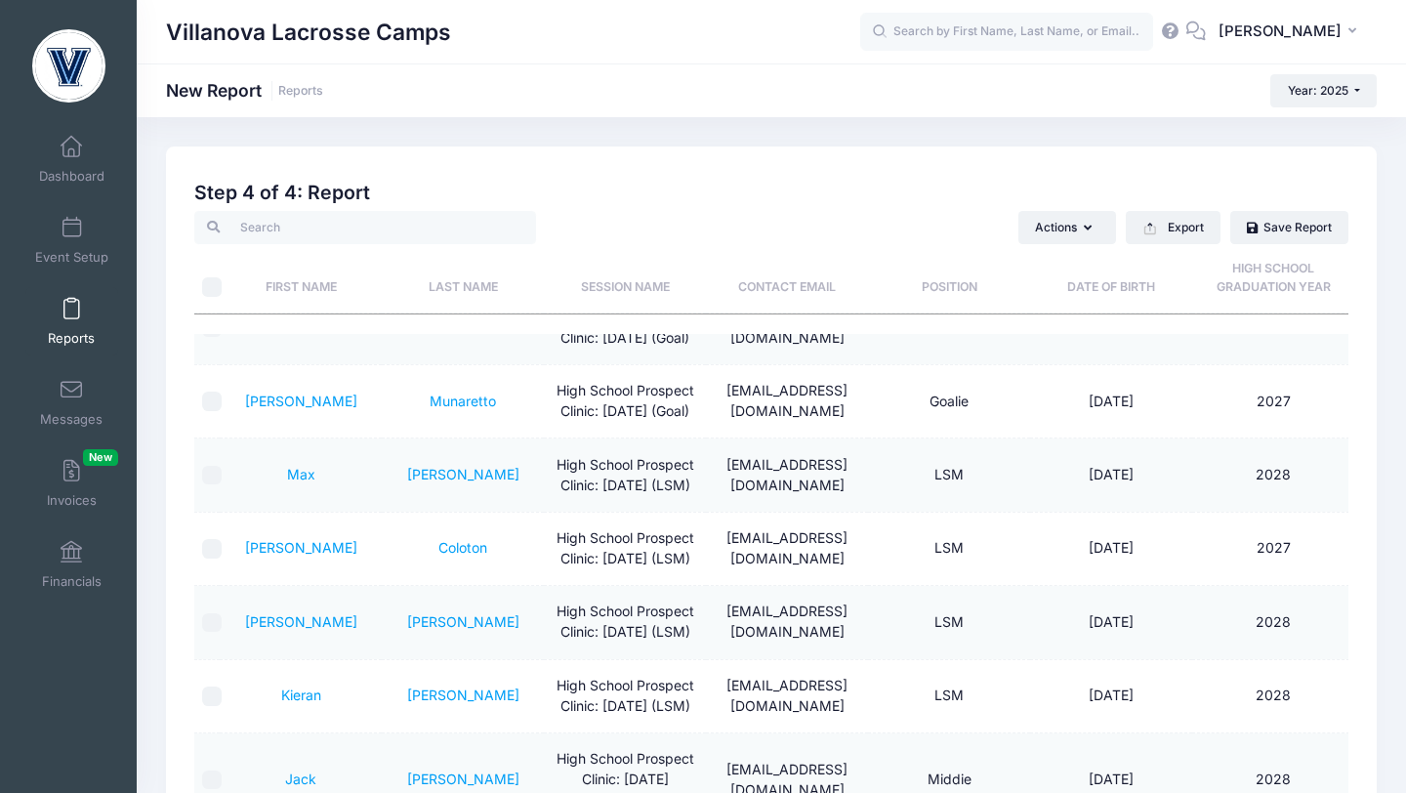
scroll to position [955, 0]
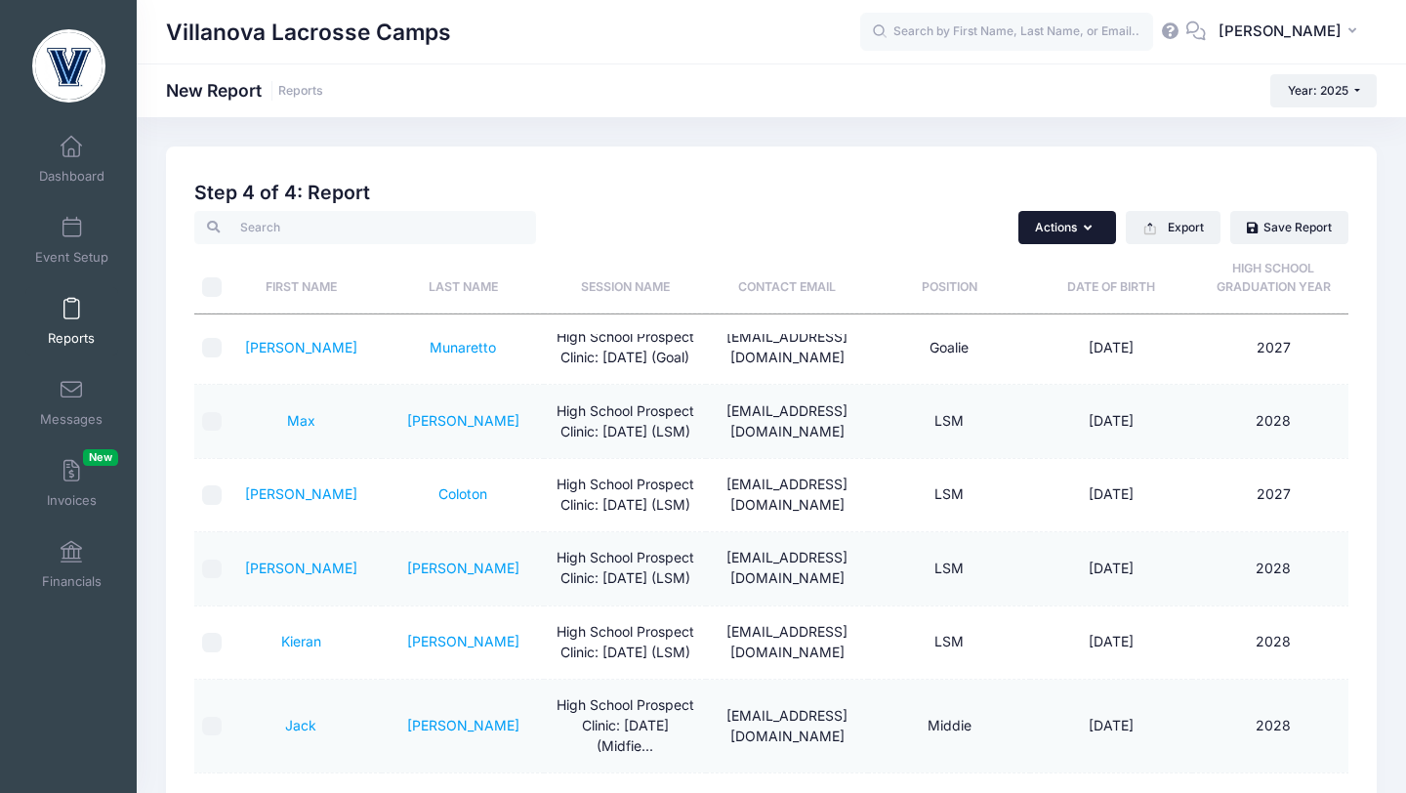
click at [1091, 228] on icon "button" at bounding box center [1092, 228] width 16 height 0
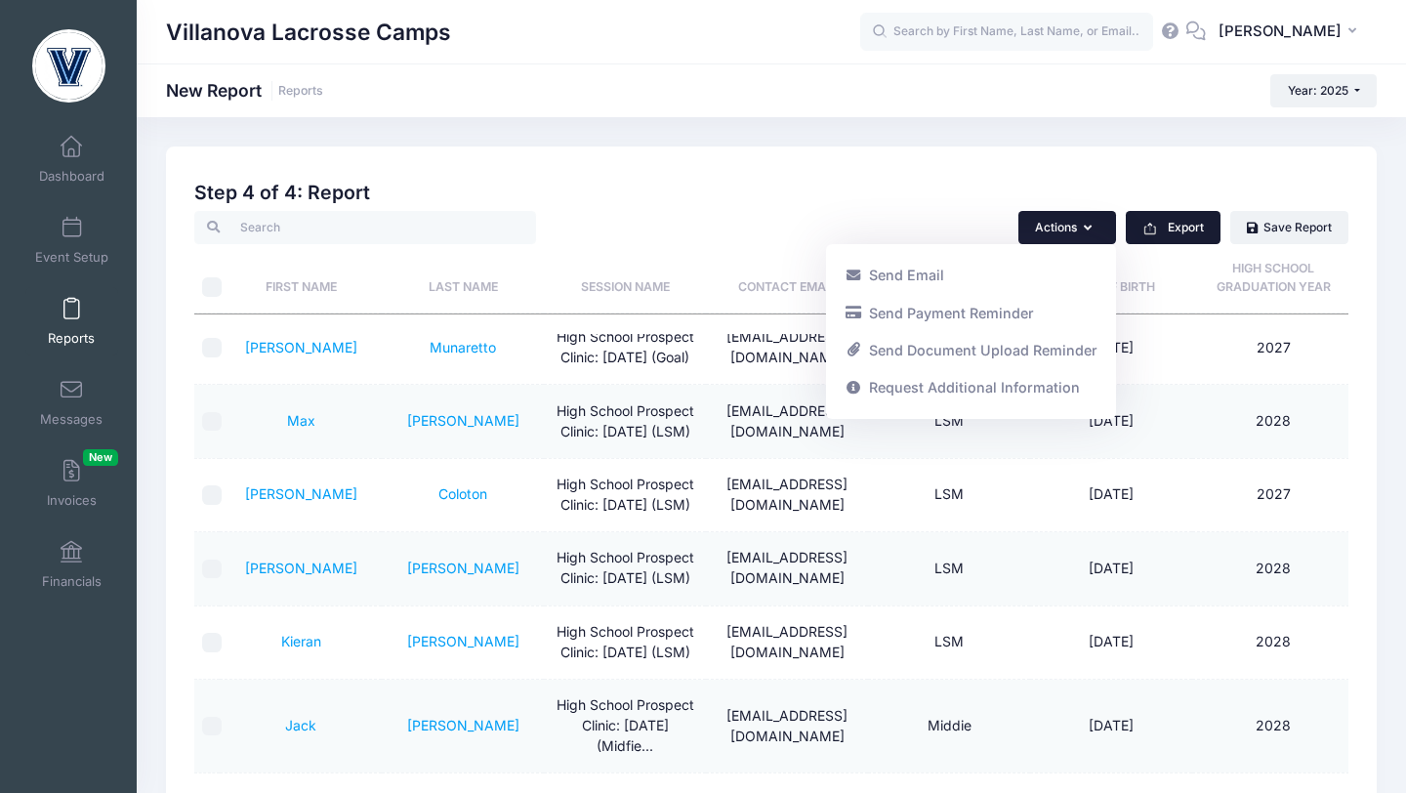
click at [1138, 227] on button "Export" at bounding box center [1173, 227] width 95 height 33
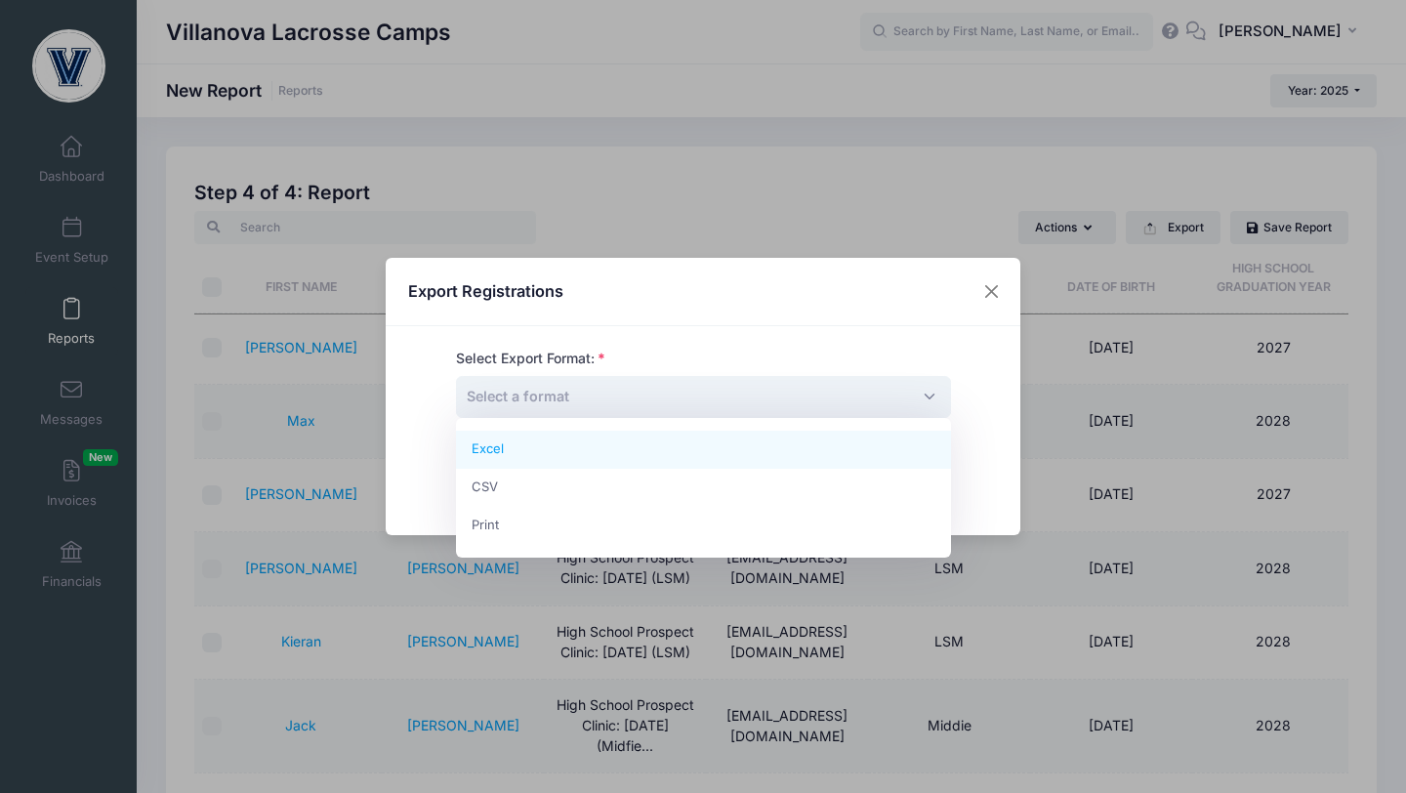
click at [934, 394] on span "Select a format" at bounding box center [703, 397] width 495 height 42
select select "excel"
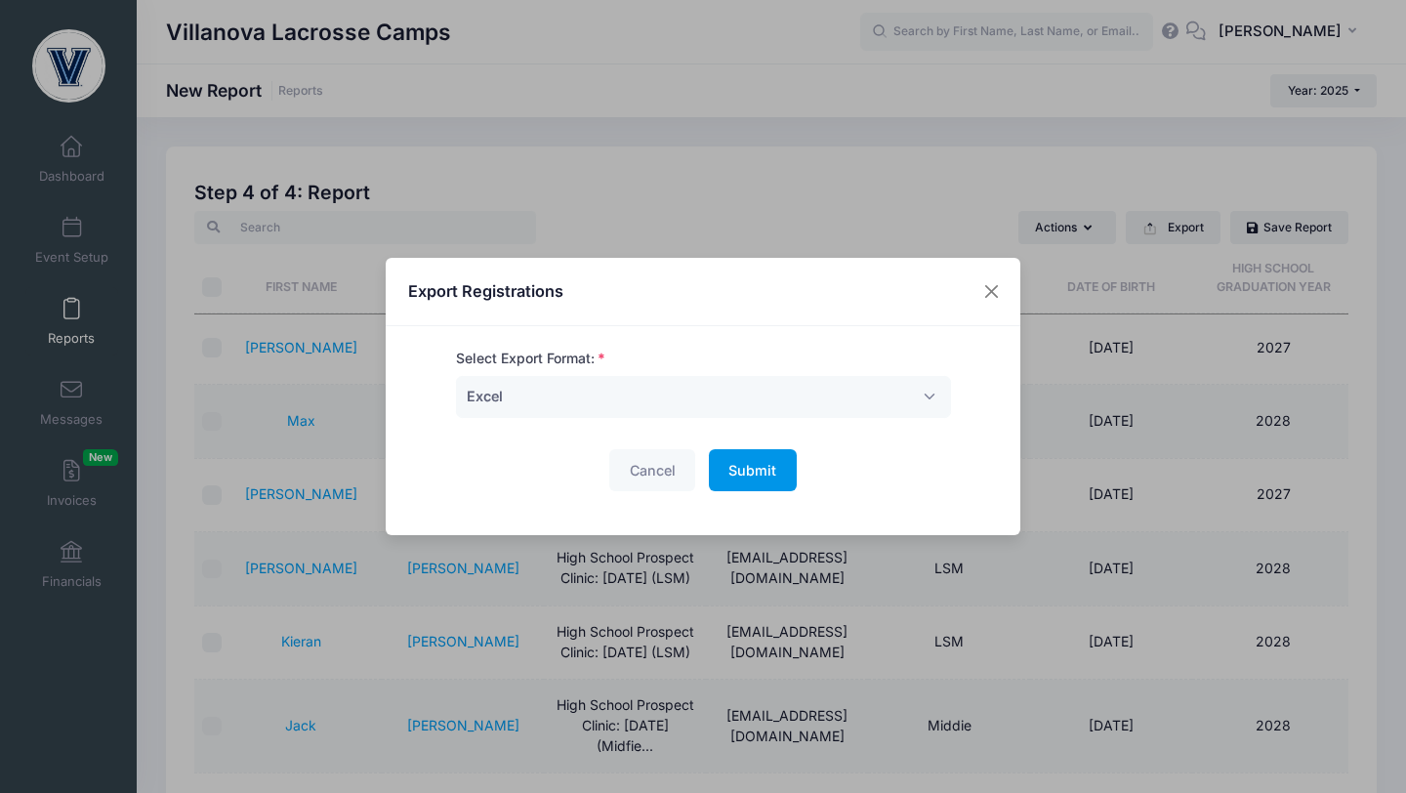
click at [795, 476] on button "Submit Please wait..." at bounding box center [753, 470] width 88 height 42
